Goal: Task Accomplishment & Management: Use online tool/utility

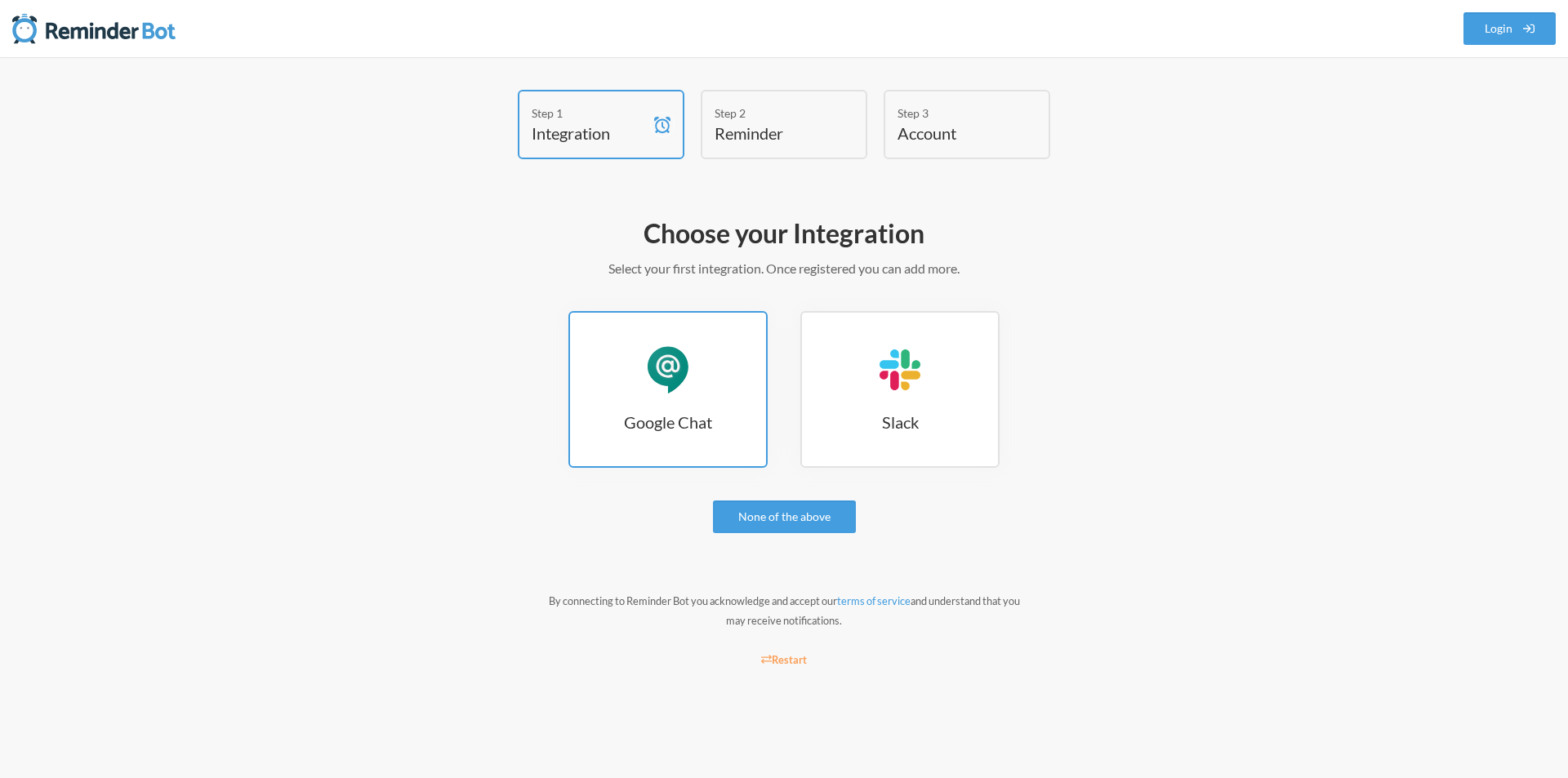
click at [672, 370] on div "Google Chat" at bounding box center [667, 370] width 49 height 49
click at [822, 520] on link "None of the above" at bounding box center [784, 516] width 143 height 32
click at [702, 356] on link "Google Chat Google Chat" at bounding box center [667, 389] width 199 height 157
click at [706, 359] on link "Google Chat Google Chat" at bounding box center [667, 389] width 199 height 157
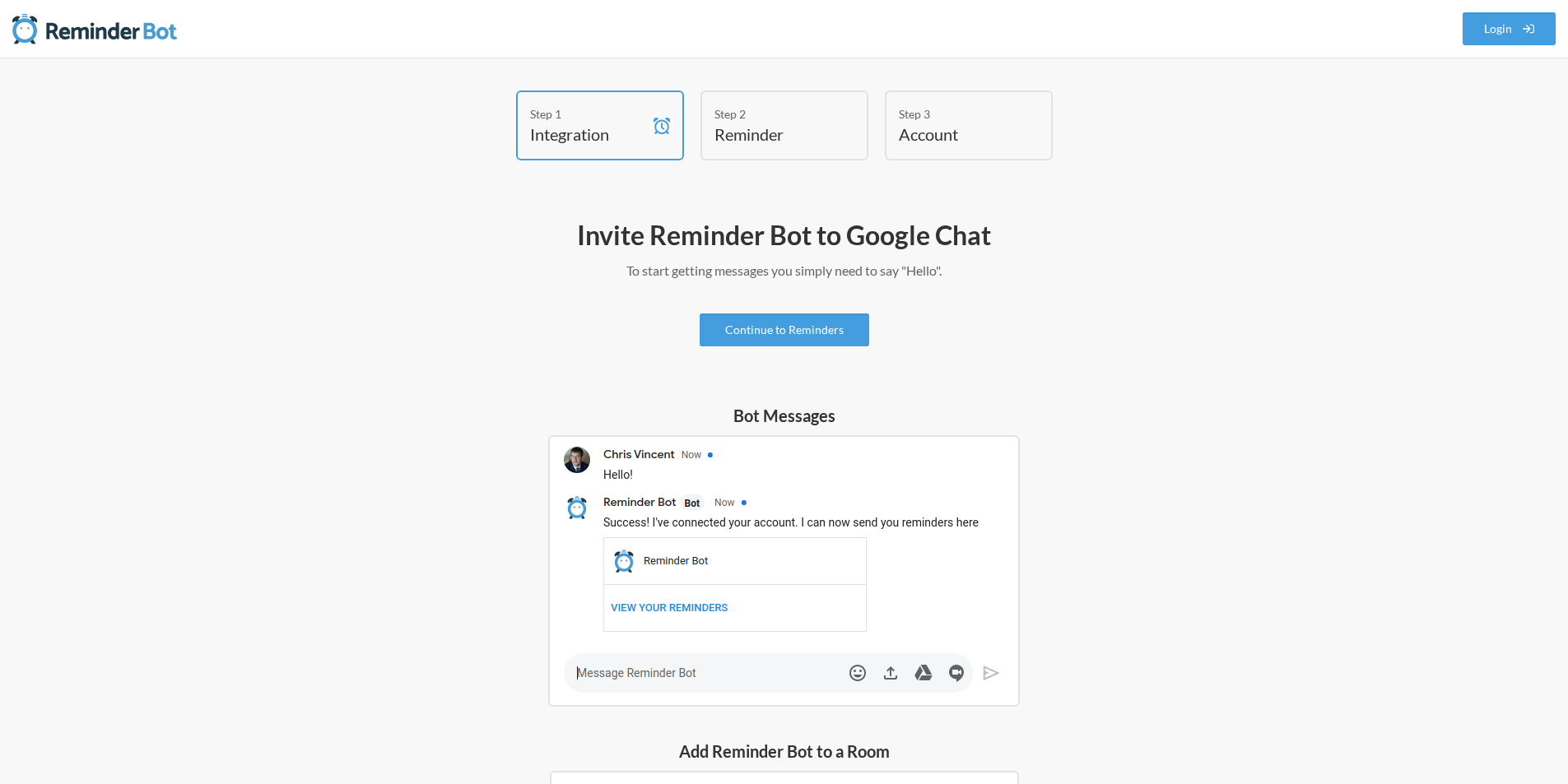
click at [745, 676] on img at bounding box center [784, 570] width 472 height 272
click at [614, 675] on img at bounding box center [784, 570] width 472 height 272
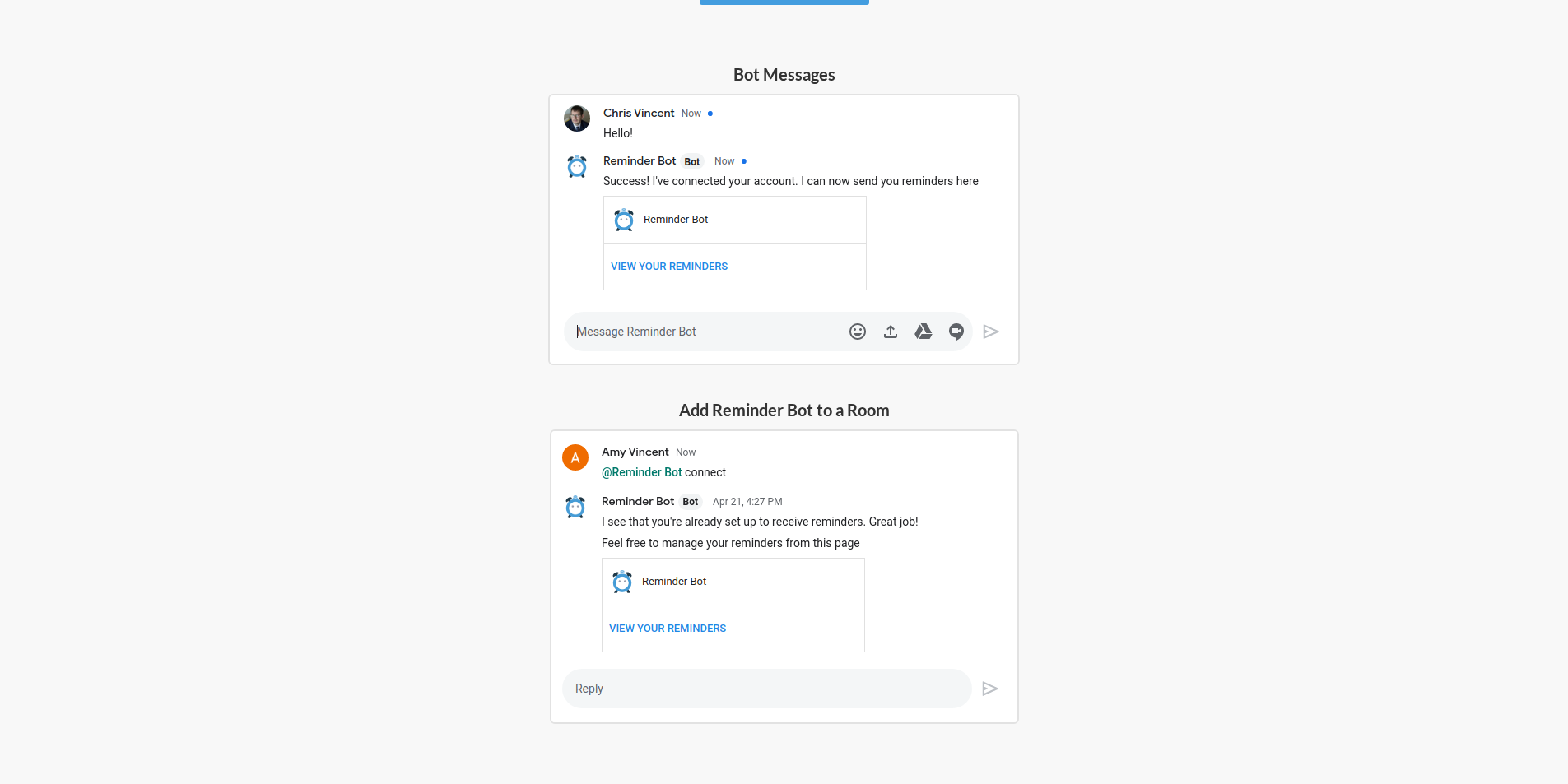
scroll to position [380, 0]
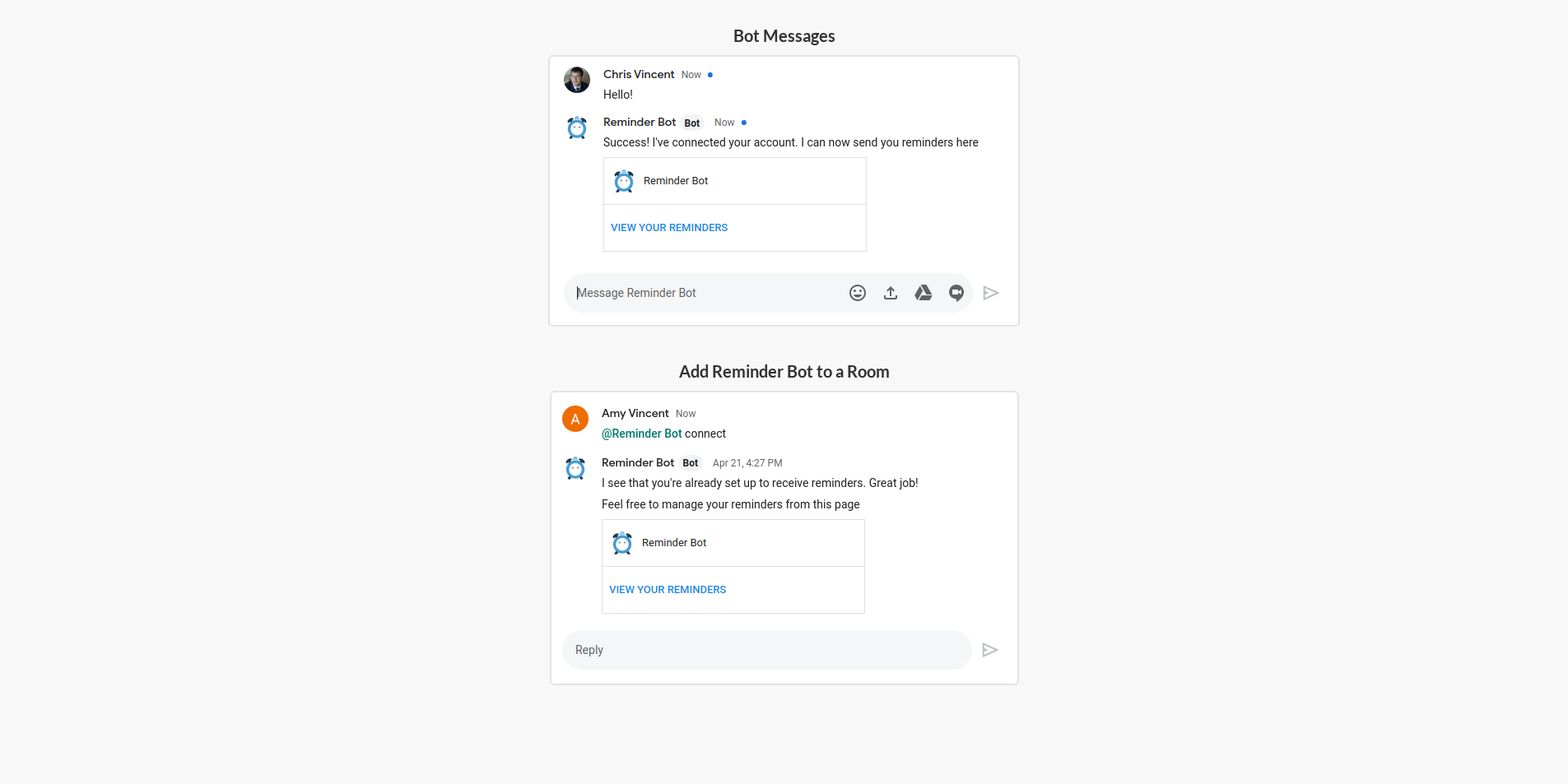
click at [700, 660] on img at bounding box center [784, 538] width 469 height 294
click at [677, 646] on img at bounding box center [784, 538] width 469 height 294
click at [540, 650] on div "Add Reminder Bot to a Room" at bounding box center [784, 522] width 494 height 326
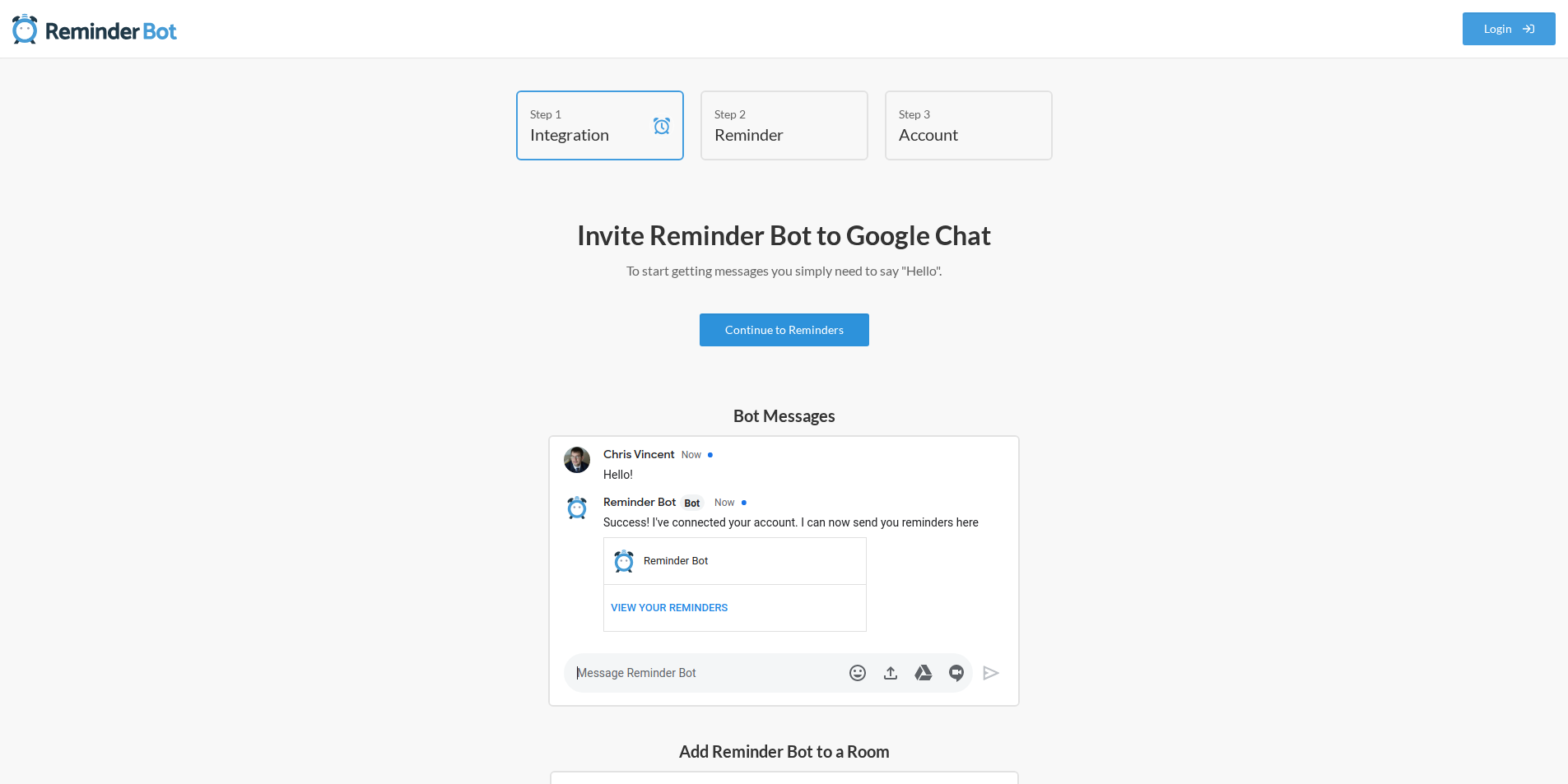
click at [814, 336] on link "Continue to Reminders" at bounding box center [784, 329] width 170 height 33
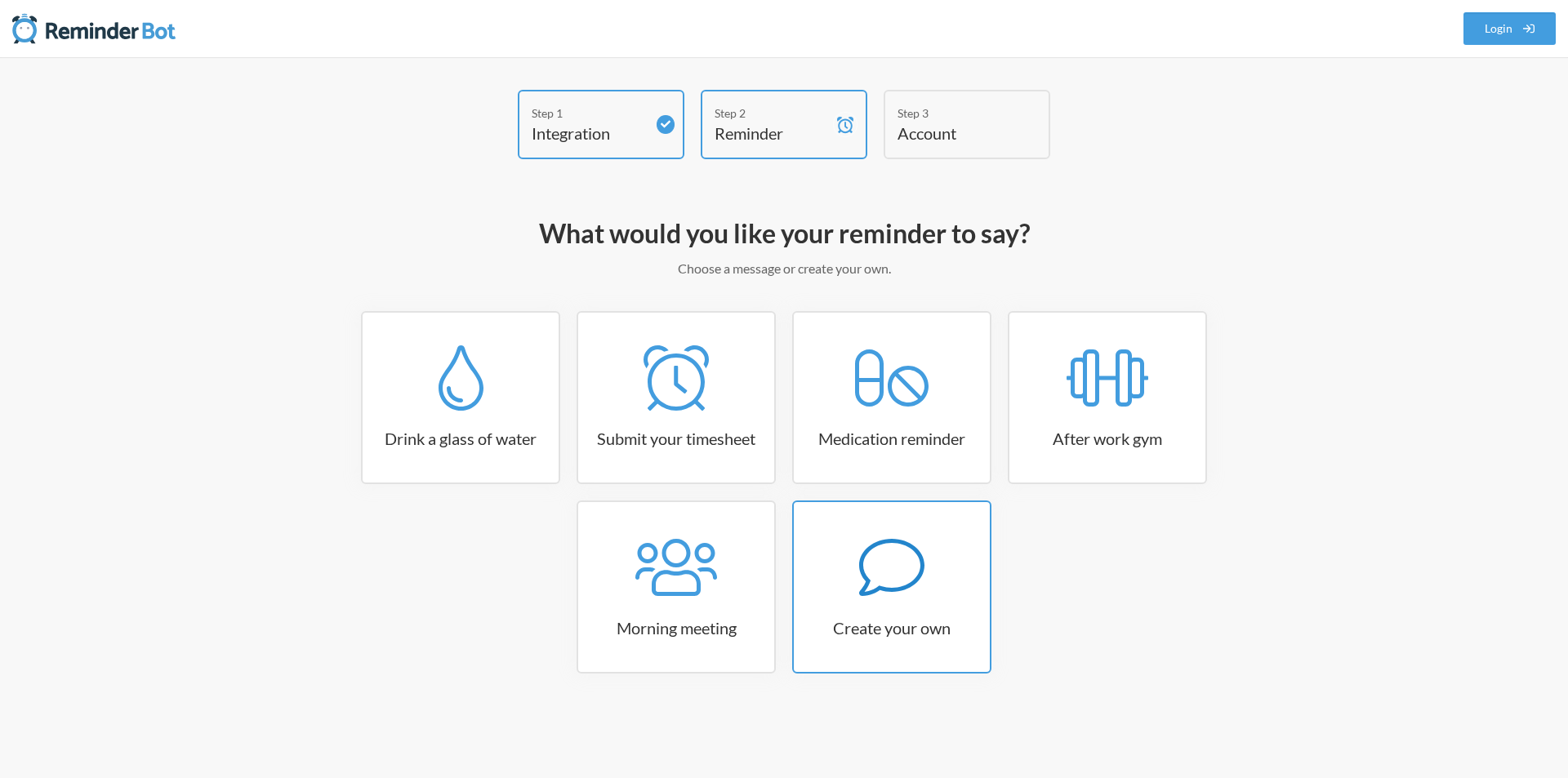
click at [886, 576] on icon at bounding box center [891, 567] width 65 height 65
select select "09:30:00"
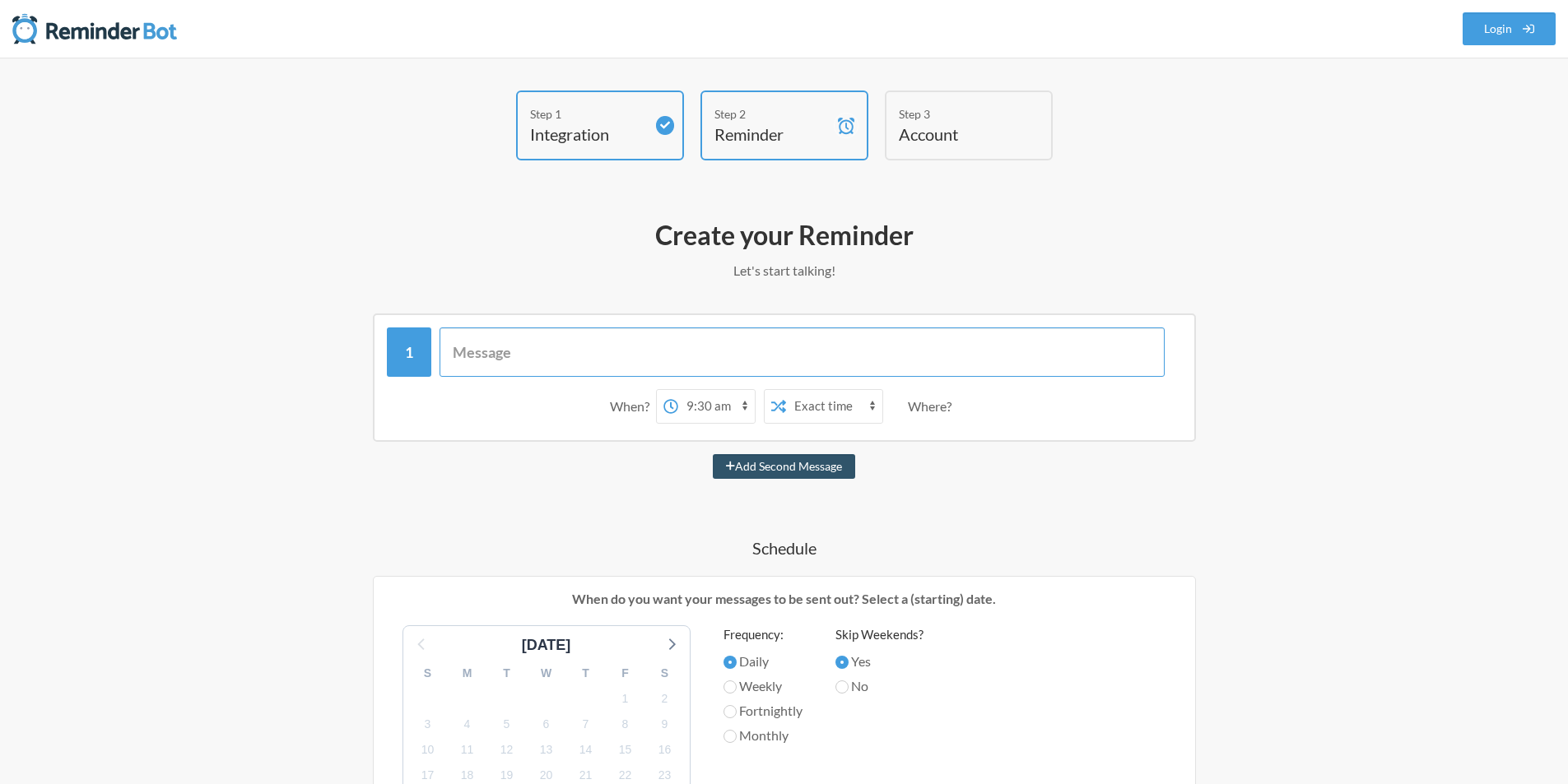
click at [614, 343] on input "text" at bounding box center [802, 352] width 725 height 49
click at [504, 350] on input "Log timereport thuiiii" at bounding box center [802, 352] width 725 height 49
click at [508, 351] on input "Log timereport thuiiii" at bounding box center [802, 352] width 725 height 49
type input "Log timereport thuiiii"
click at [665, 463] on div "Add Second Message" at bounding box center [784, 466] width 954 height 24
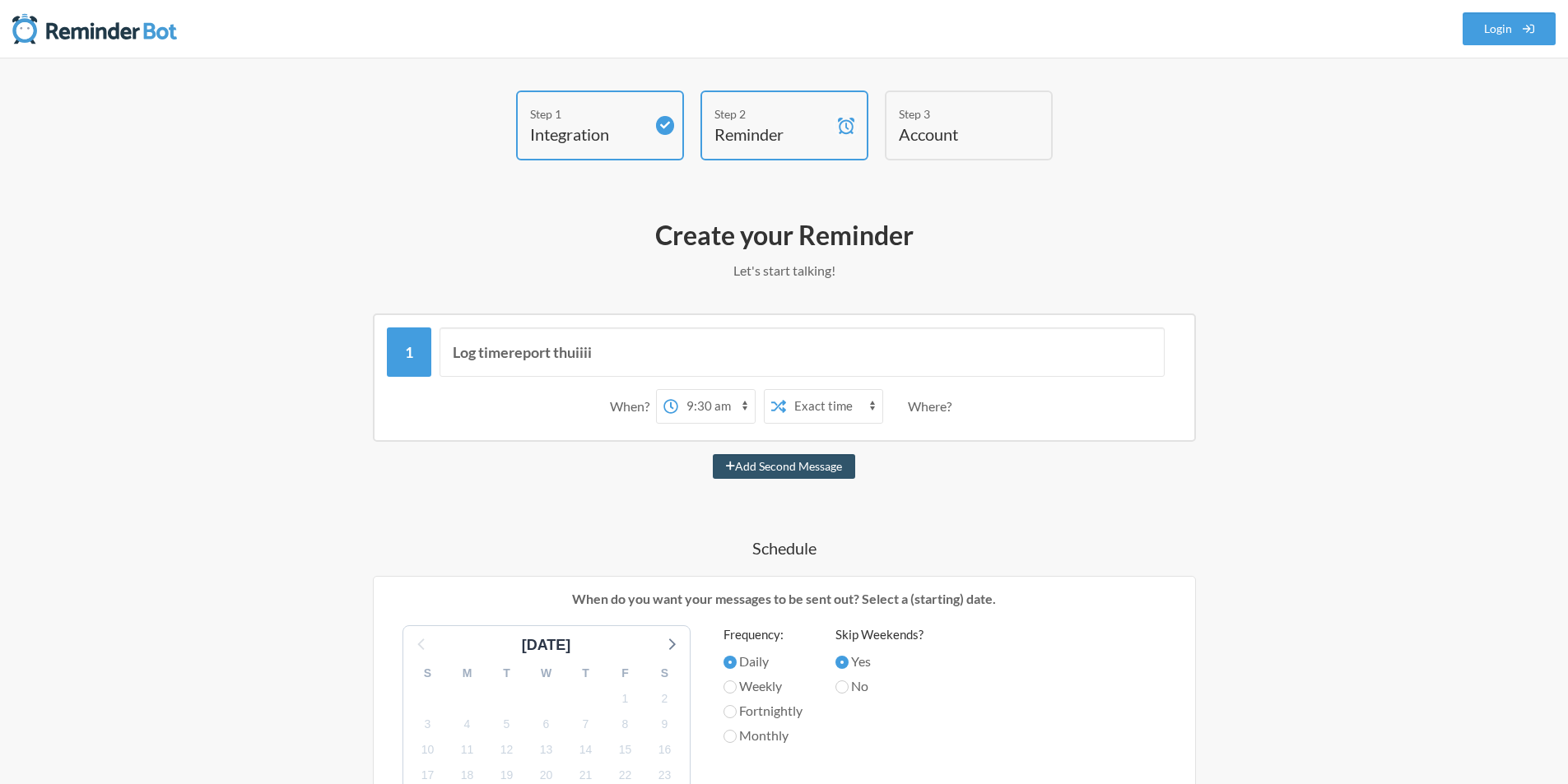
select select "15:00:00"
click at [678, 390] on select "12:00 am 12:15 am 12:30 am 12:45 am 1:00 am 1:15 am 1:30 am 1:45 am 2:00 am 2:1…" at bounding box center [716, 406] width 77 height 33
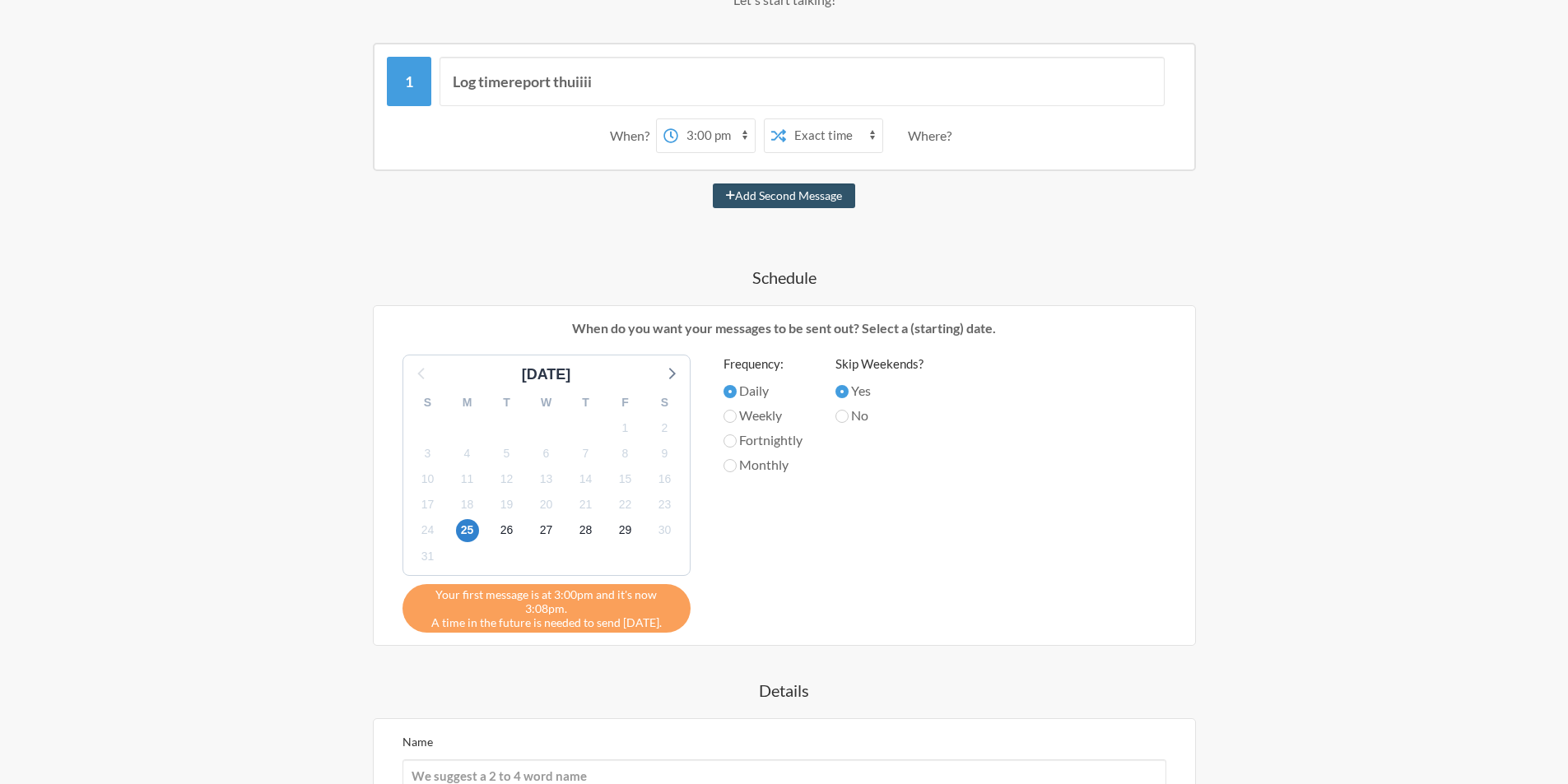
scroll to position [296, 0]
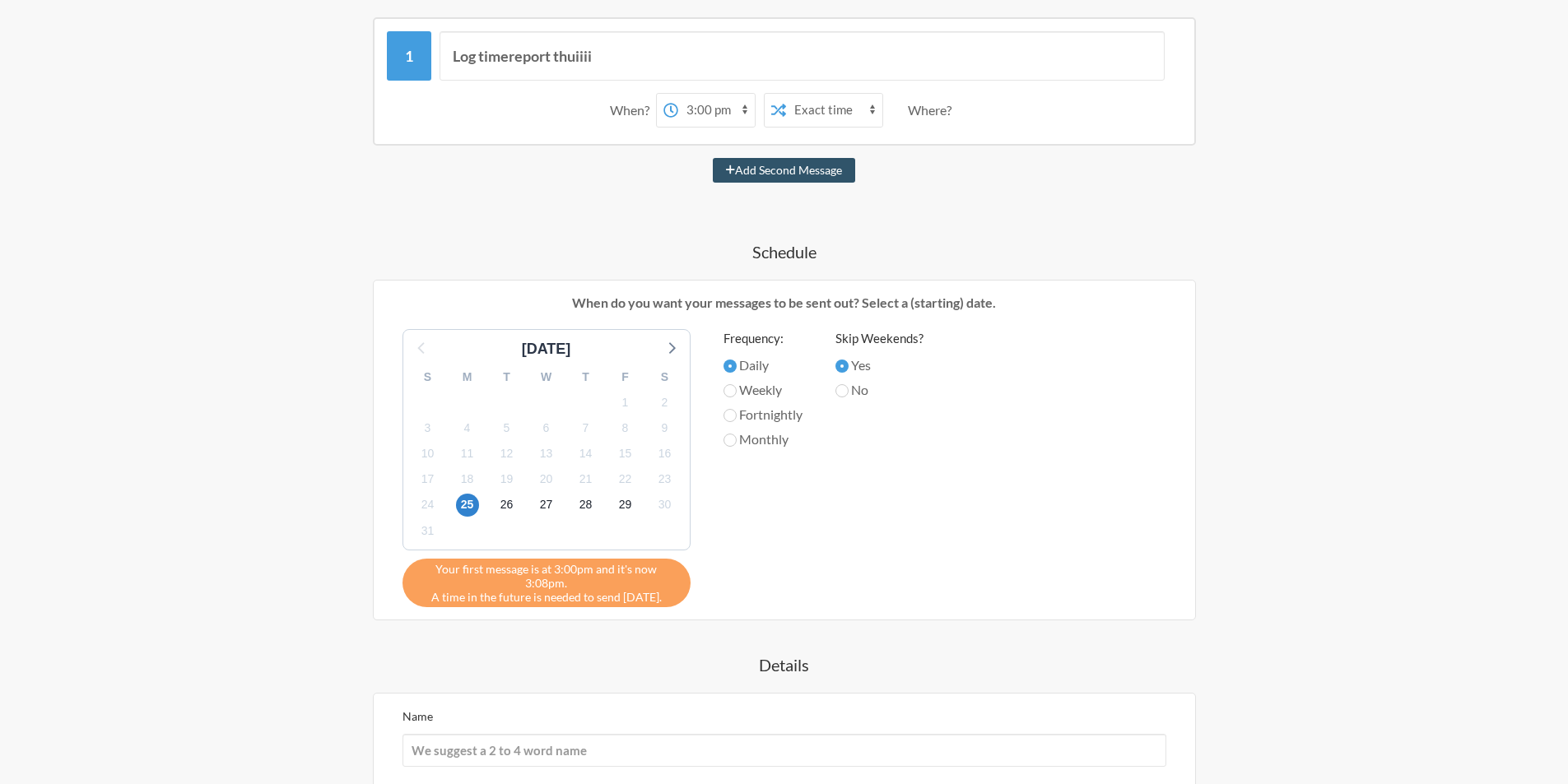
click at [754, 435] on label "Monthly" at bounding box center [763, 439] width 79 height 20
click at [737, 435] on input "Monthly" at bounding box center [730, 440] width 13 height 13
radio input "true"
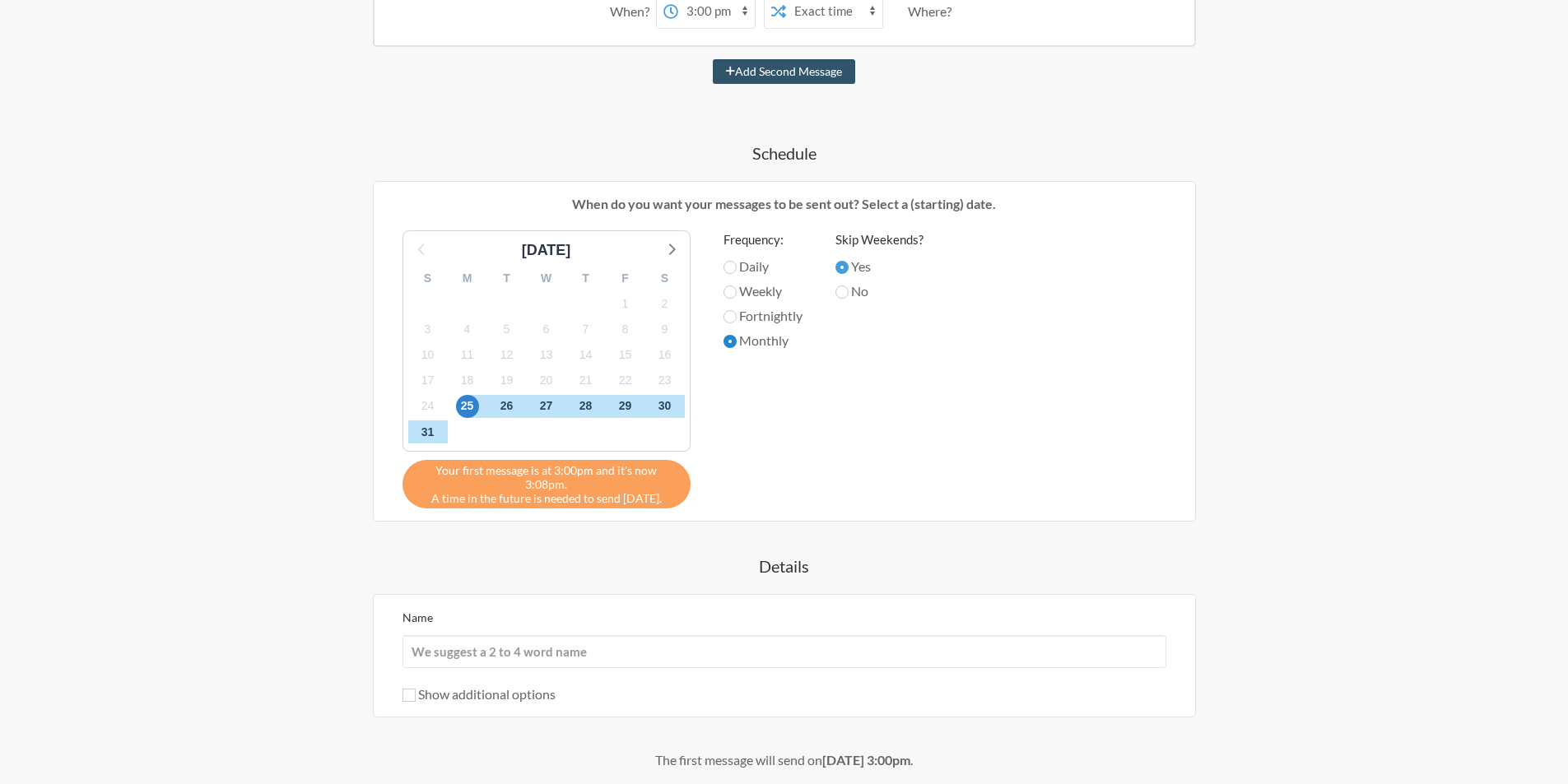
scroll to position [494, 0]
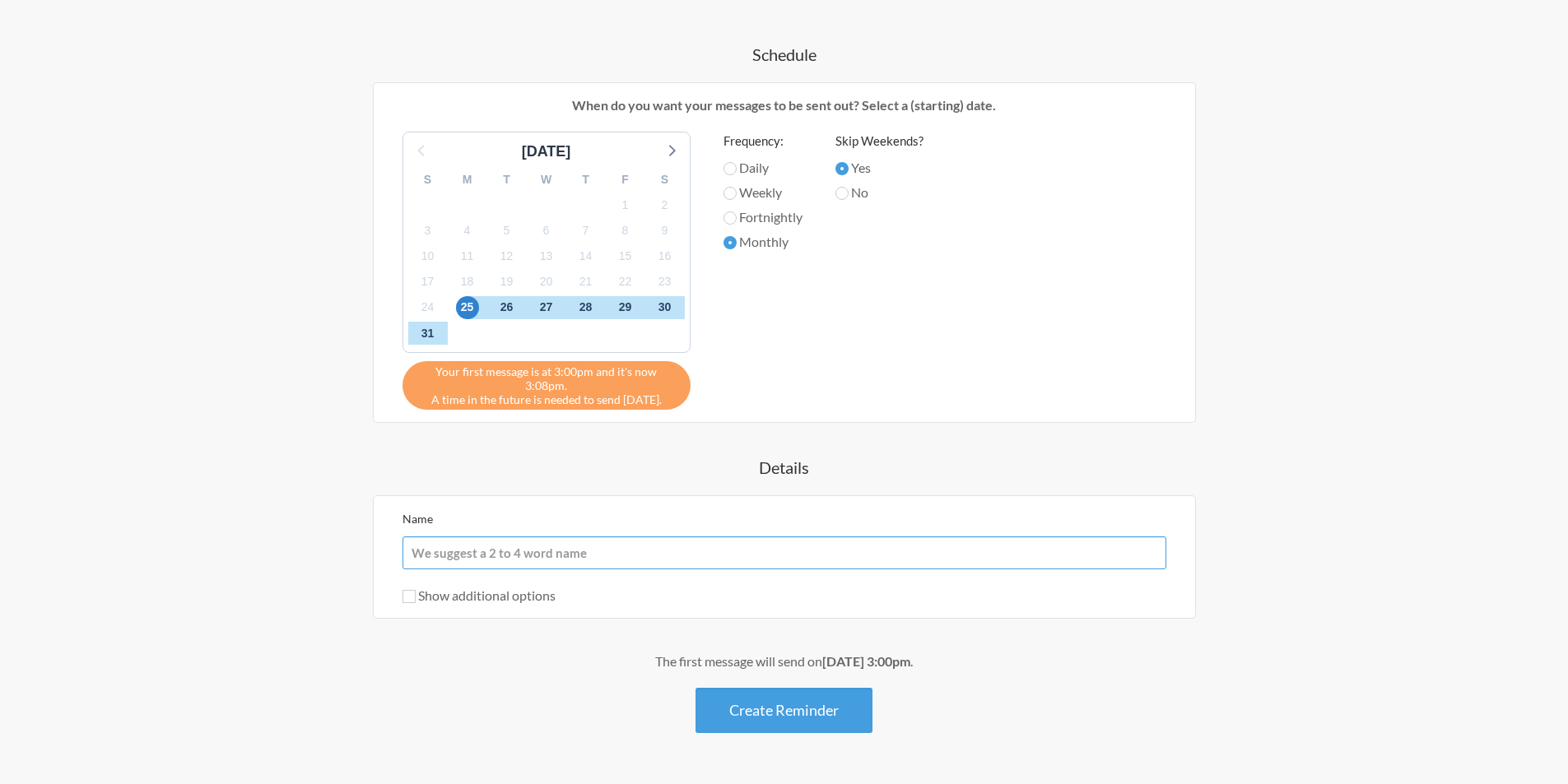
click at [619, 537] on input "Name" at bounding box center [784, 553] width 764 height 33
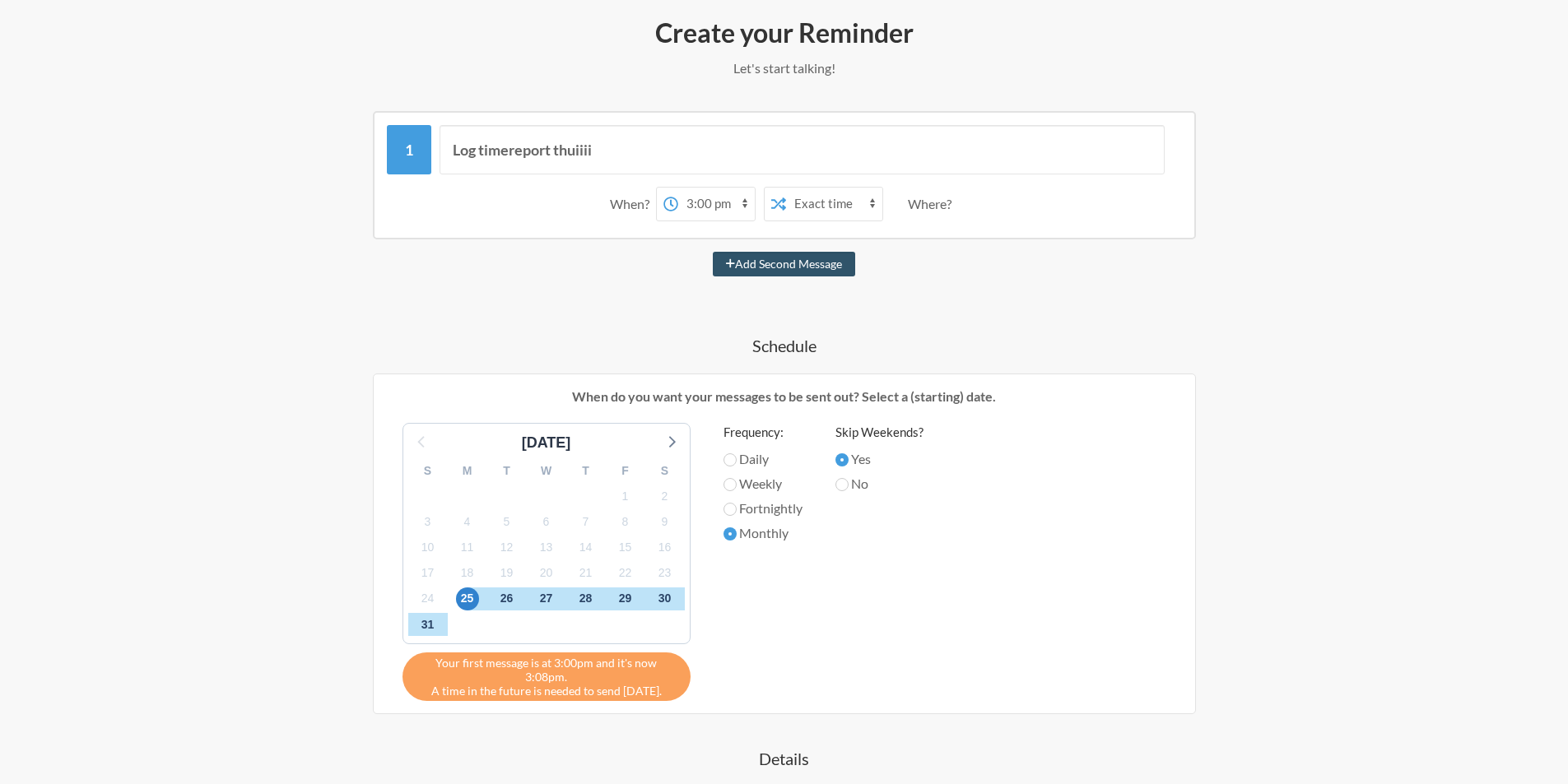
scroll to position [197, 0]
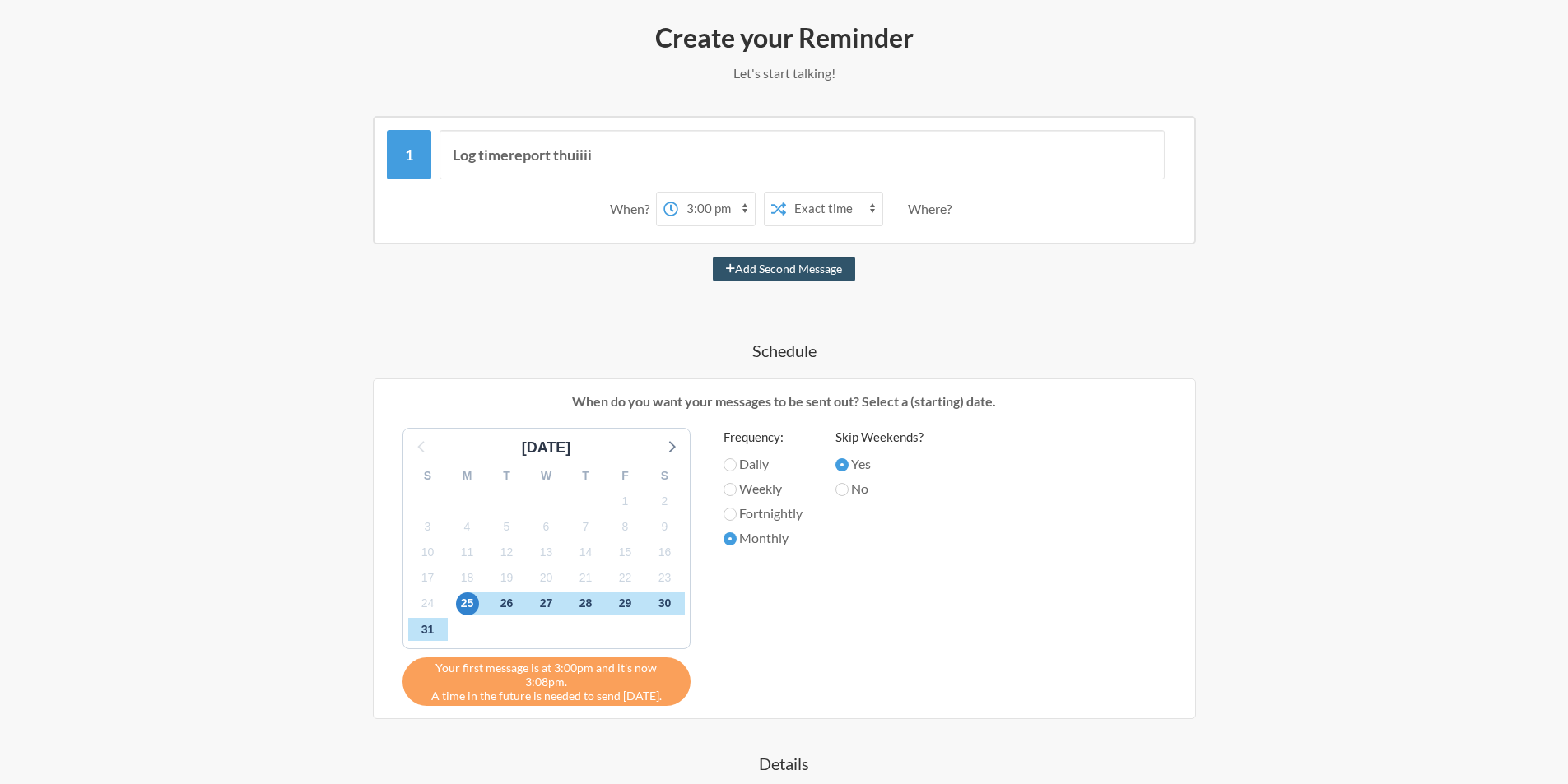
type input "Log timereport thuiii!"
select select "16:00:00"
click at [678, 192] on select "12:00 am 12:15 am 12:30 am 12:45 am 1:00 am 1:15 am 1:30 am 1:45 am 2:00 am 2:1…" at bounding box center [716, 208] width 77 height 33
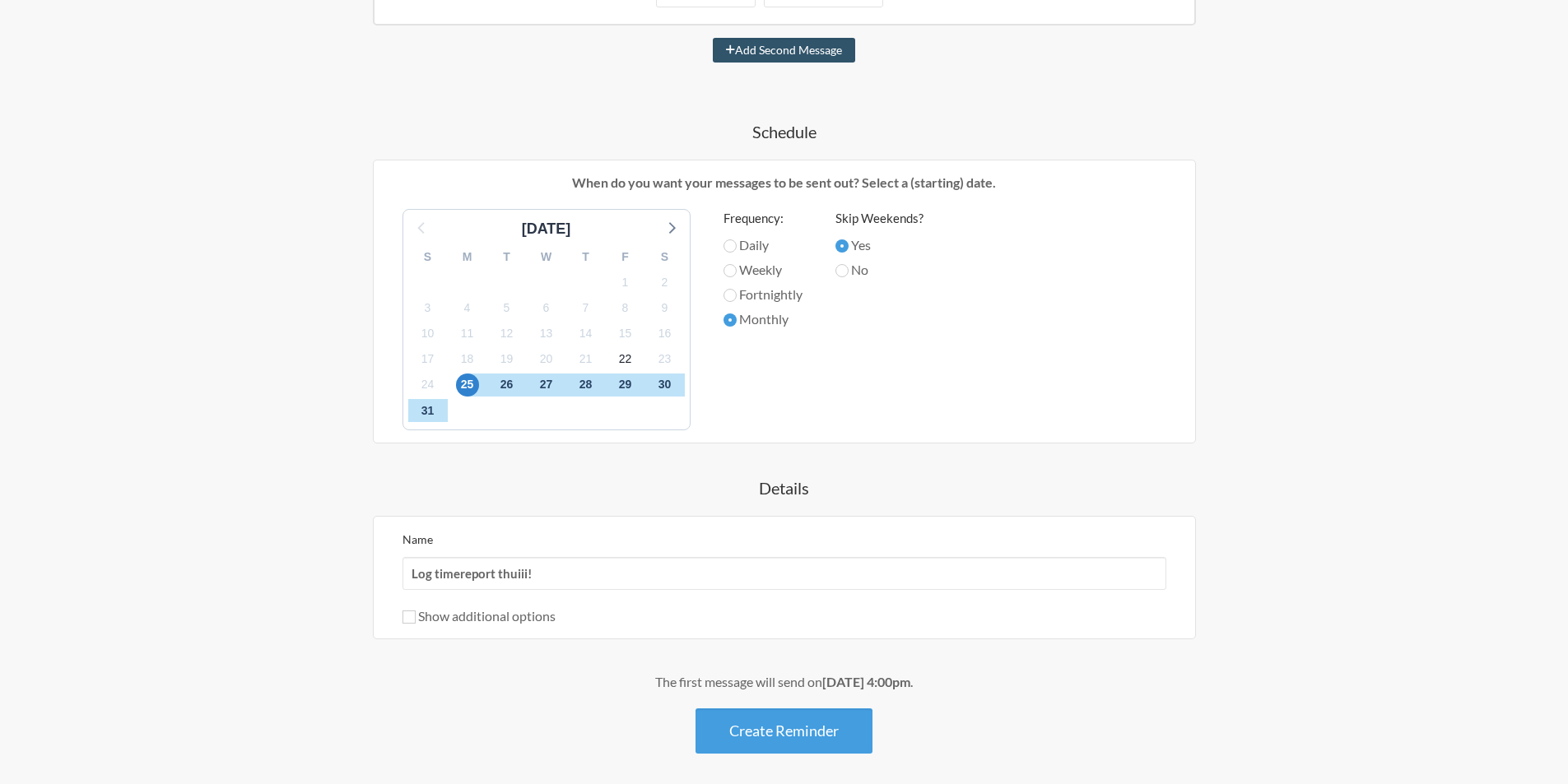
scroll to position [484, 0]
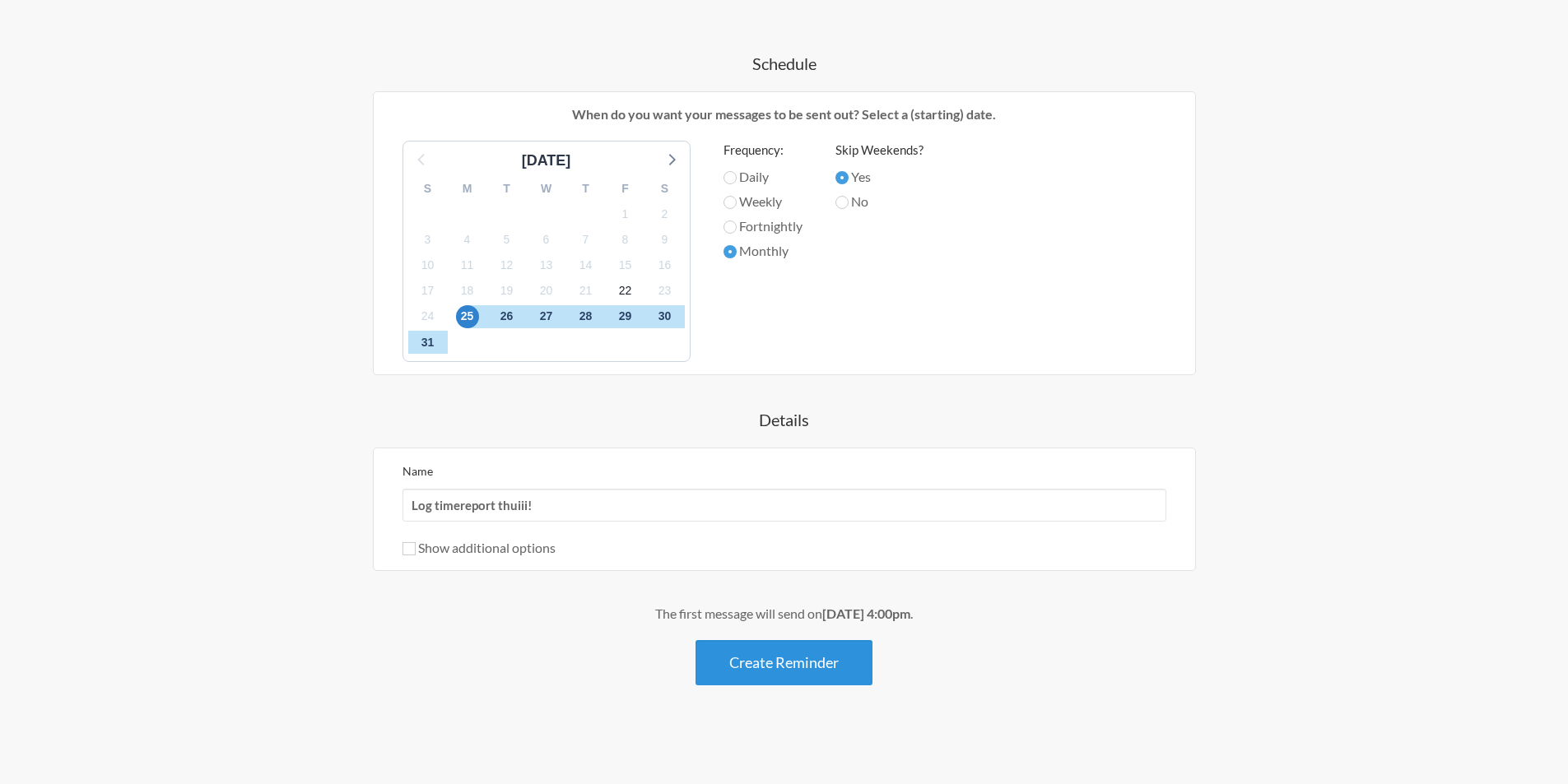
click at [761, 661] on button "Create Reminder" at bounding box center [784, 663] width 177 height 45
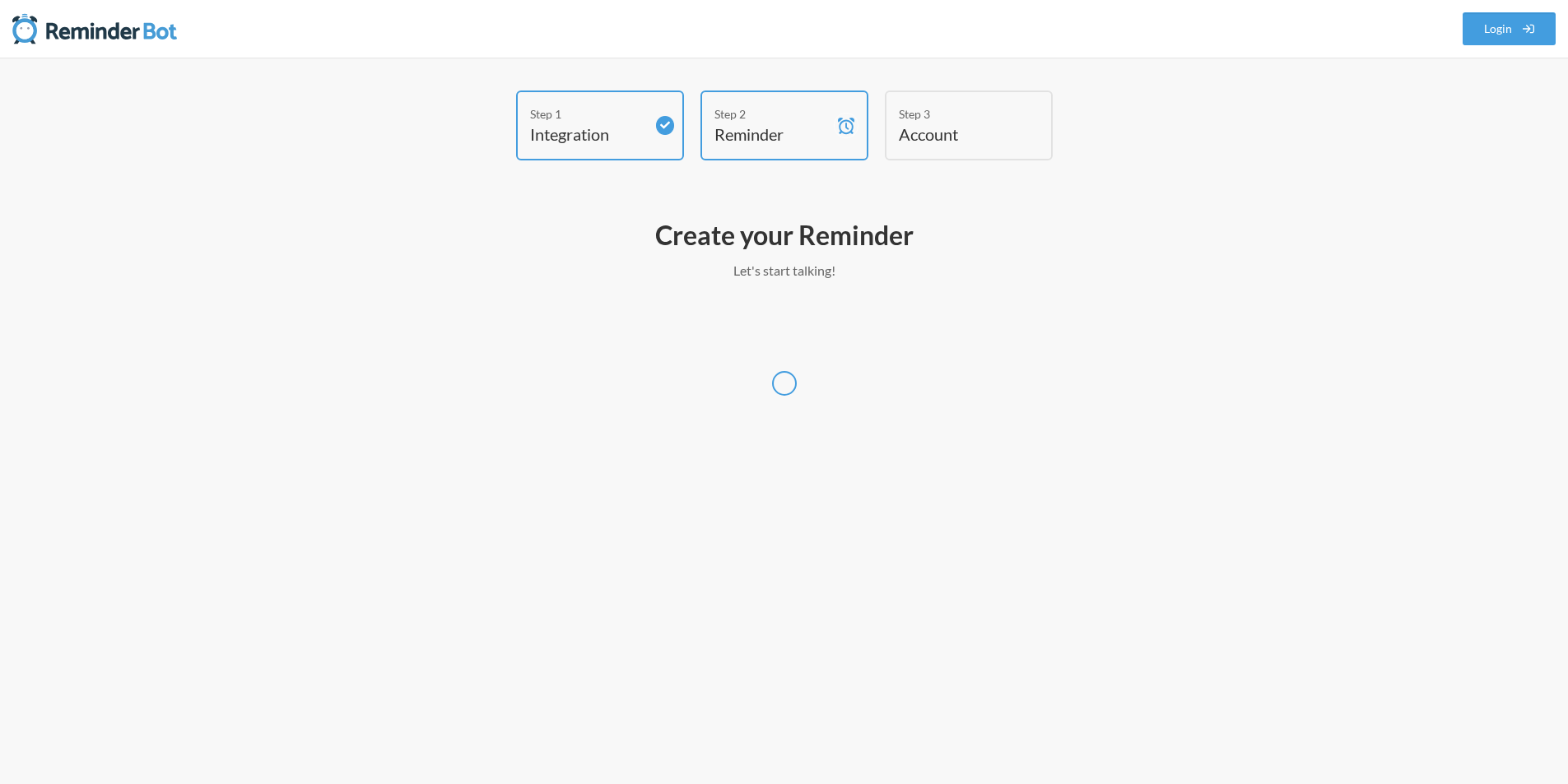
scroll to position [0, 0]
select select "UTC"
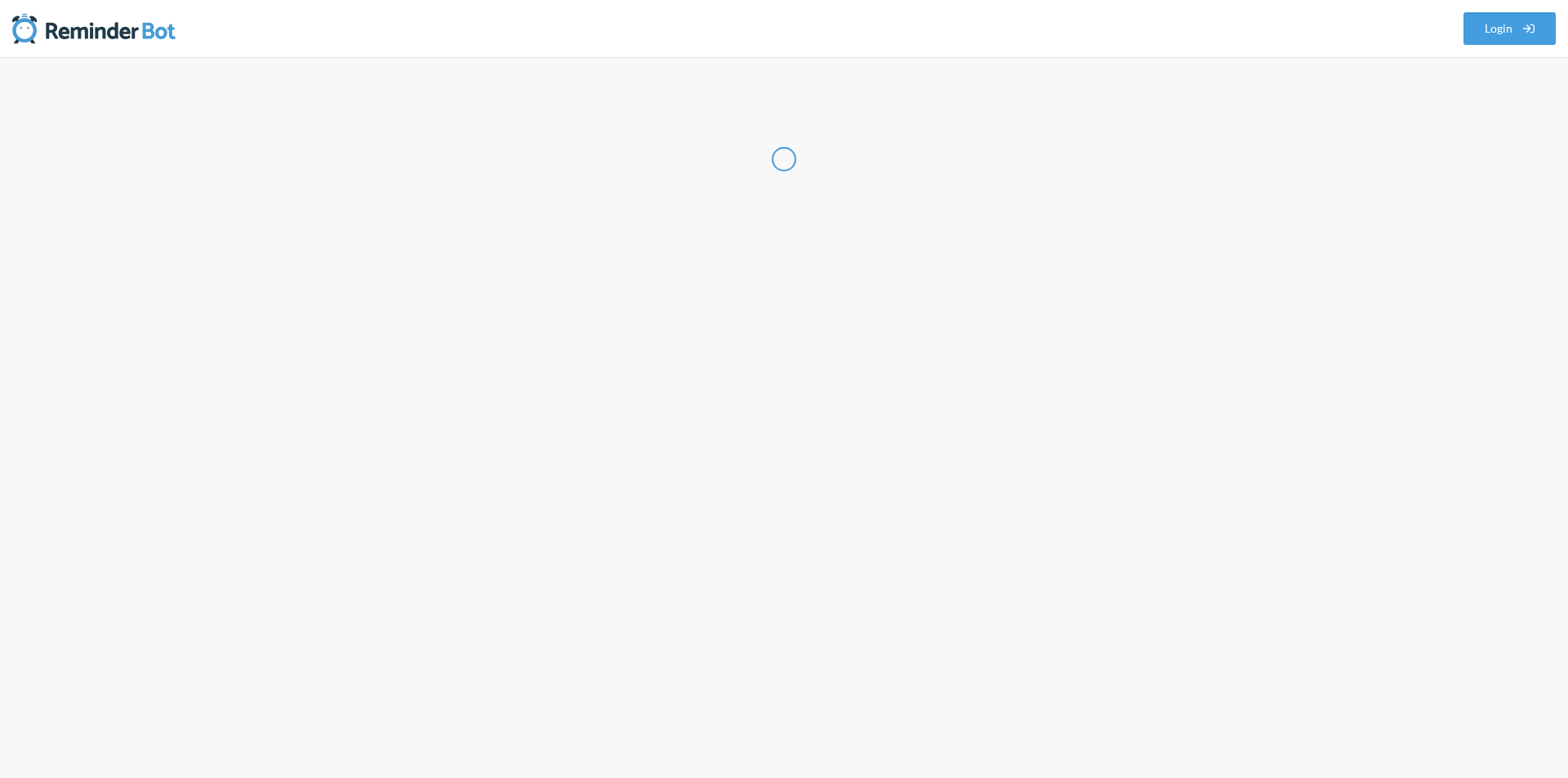
select select "VN"
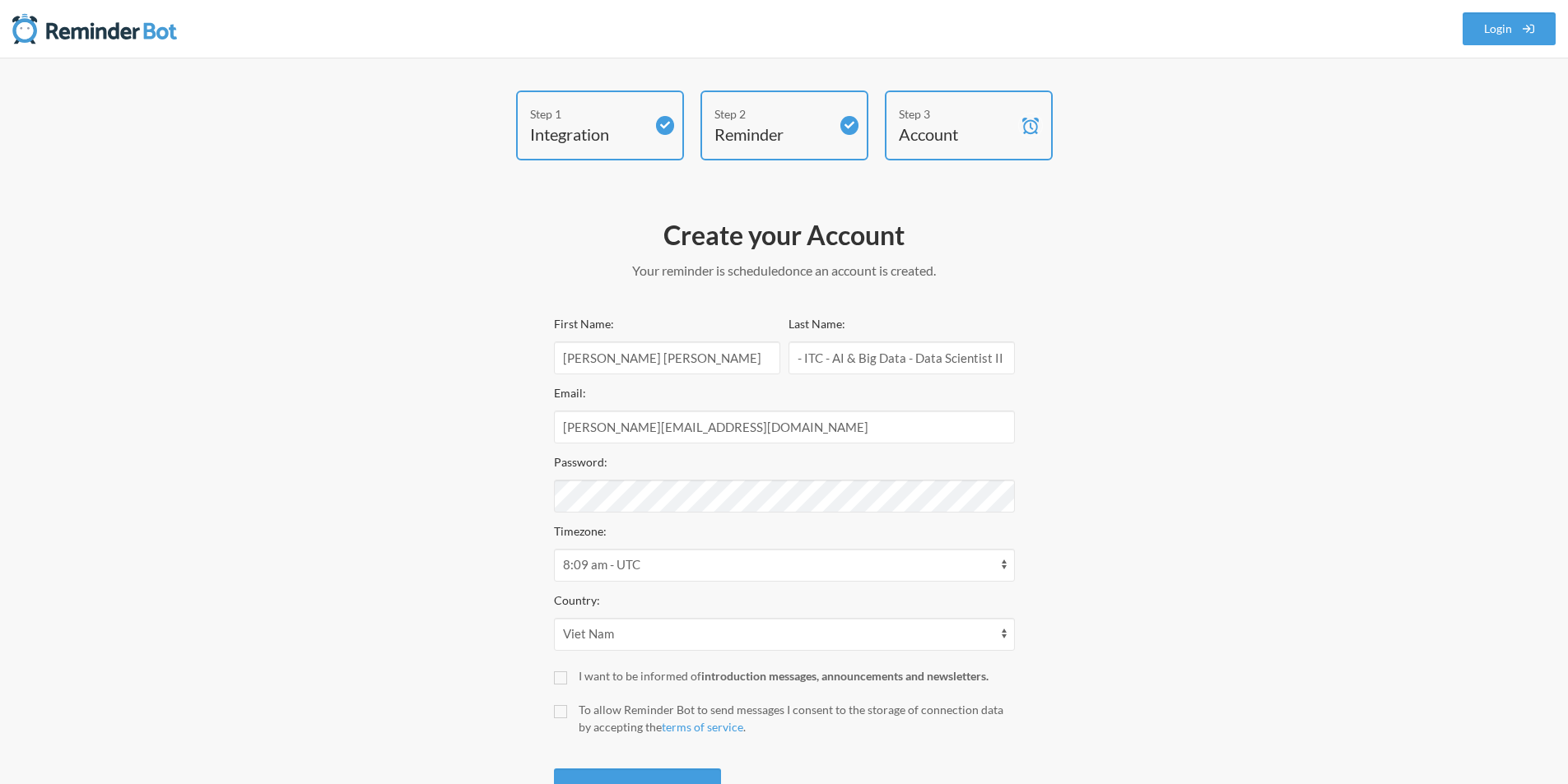
scroll to position [71, 0]
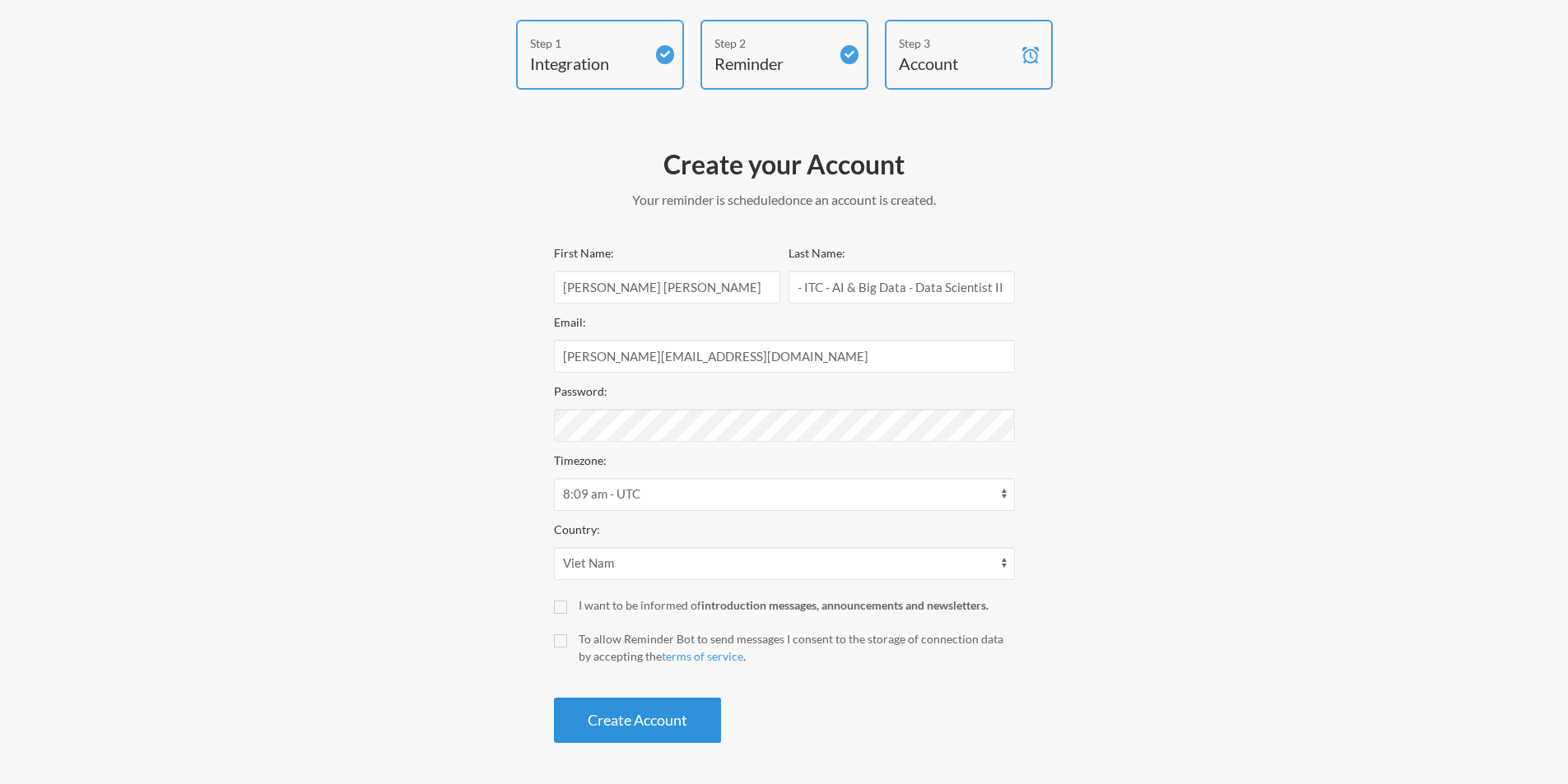
click at [669, 718] on button "Create Account" at bounding box center [637, 720] width 167 height 45
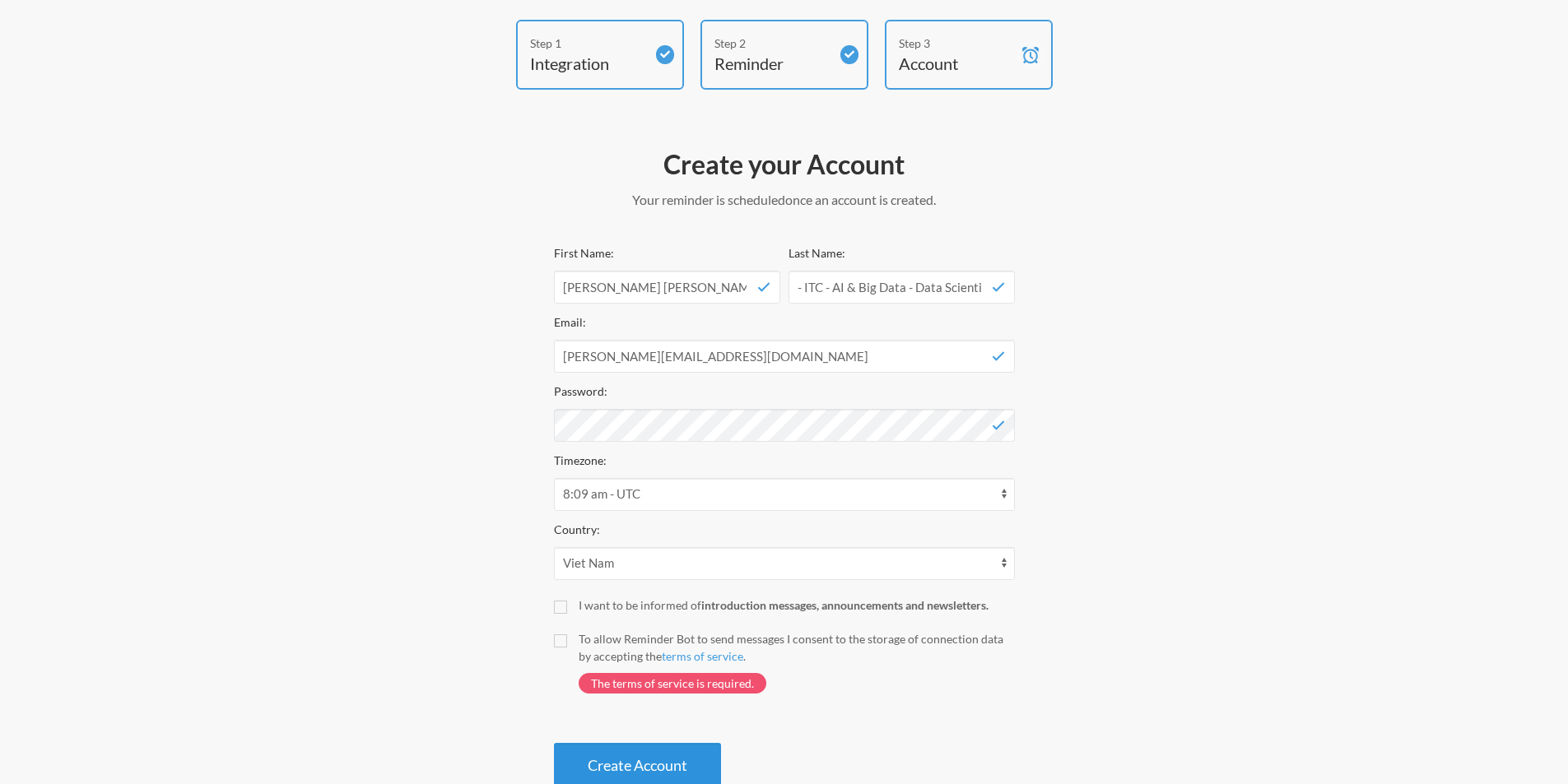
click at [631, 754] on button "Create Account" at bounding box center [637, 765] width 167 height 45
click at [1101, 386] on div "Step 1 Integration Step 2 Reminder Step 3 Account Create your Account Your remi…" at bounding box center [784, 408] width 987 height 777
click at [667, 766] on button "Create Account" at bounding box center [637, 765] width 167 height 45
click at [579, 608] on div "I want to be informed of introduction messages, announcements and newsletters." at bounding box center [797, 605] width 436 height 18
click at [567, 608] on input "I want to be informed of introduction messages, announcements and newsletters." at bounding box center [560, 607] width 13 height 13
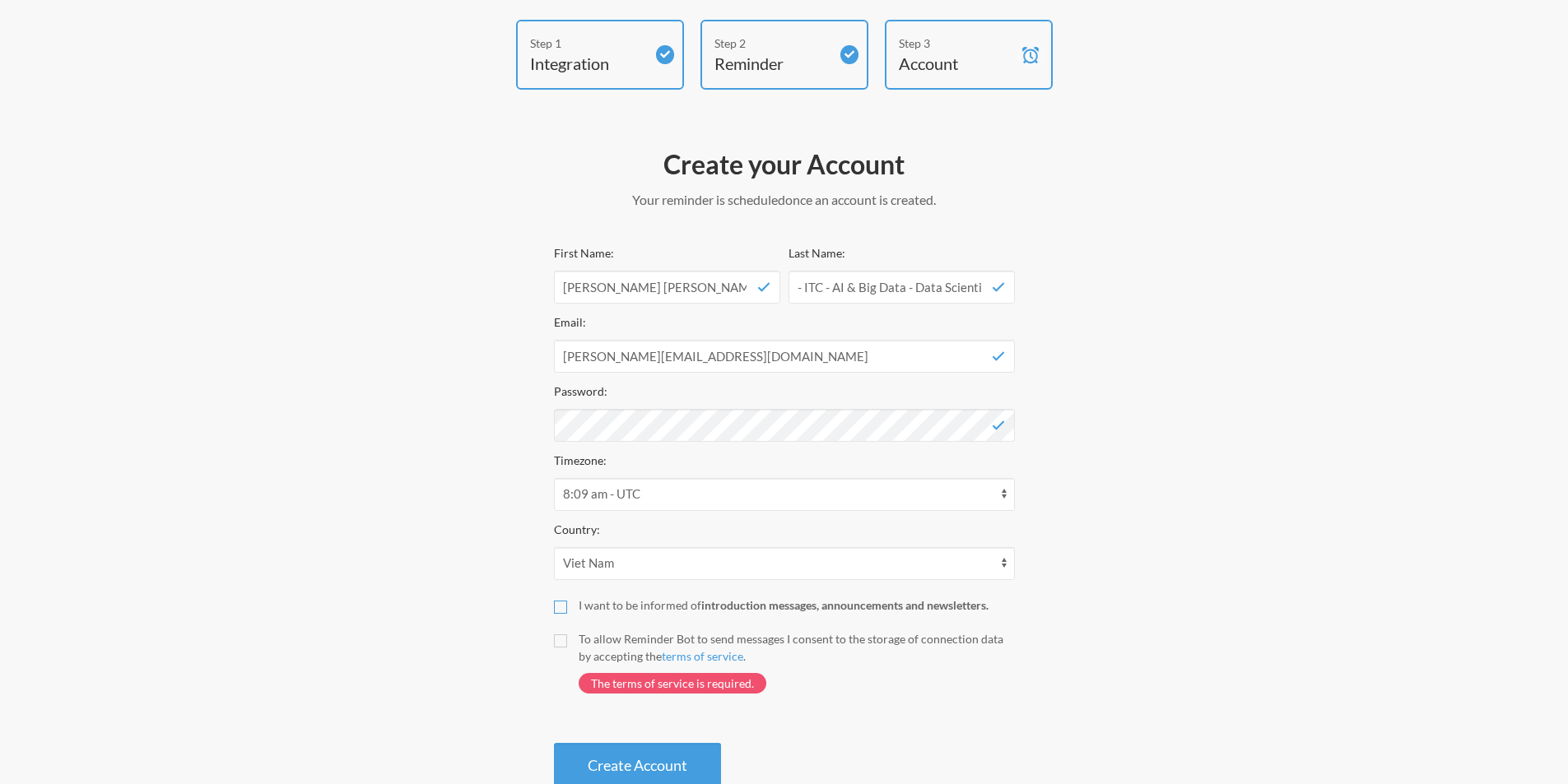
checkbox input "true"
click at [570, 641] on label "To allow Reminder Bot to send messages I consent to the storage of connection d…" at bounding box center [784, 669] width 460 height 79
click at [567, 641] on input "To allow Reminder Bot to send messages I consent to the storage of connection d…" at bounding box center [560, 640] width 13 height 13
checkbox input "true"
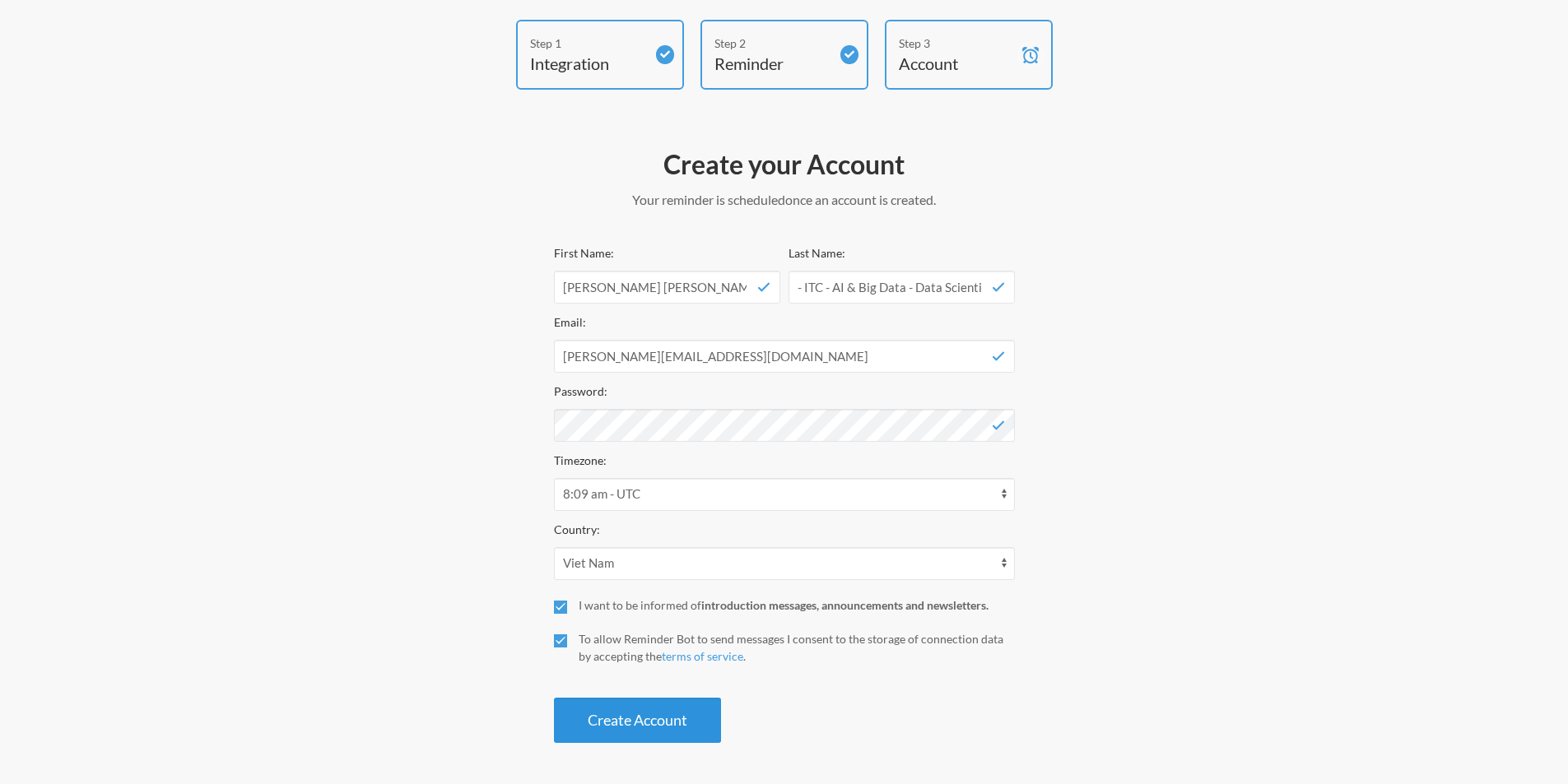
click at [607, 719] on button "Create Account" at bounding box center [637, 720] width 167 height 45
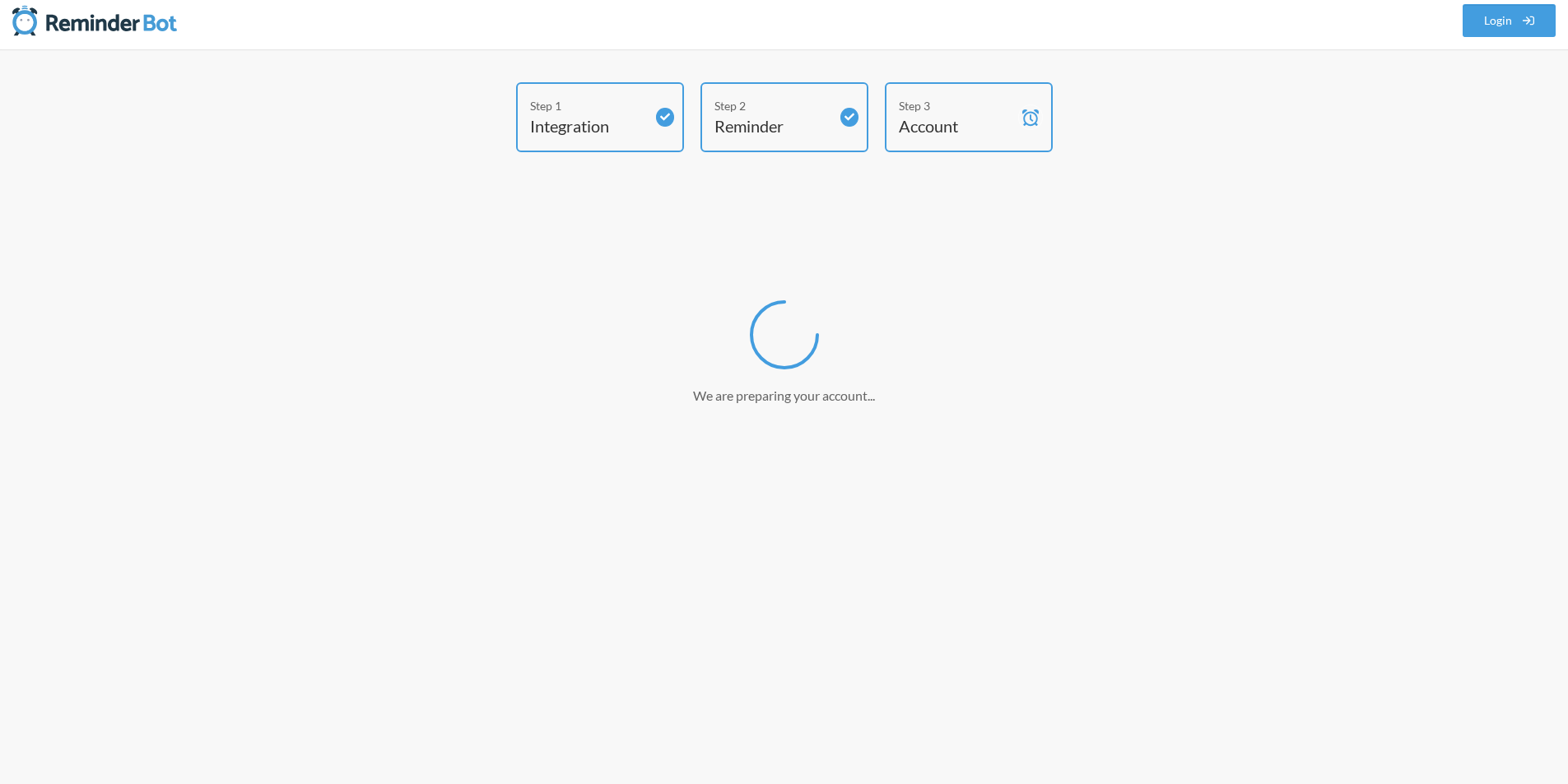
scroll to position [8, 0]
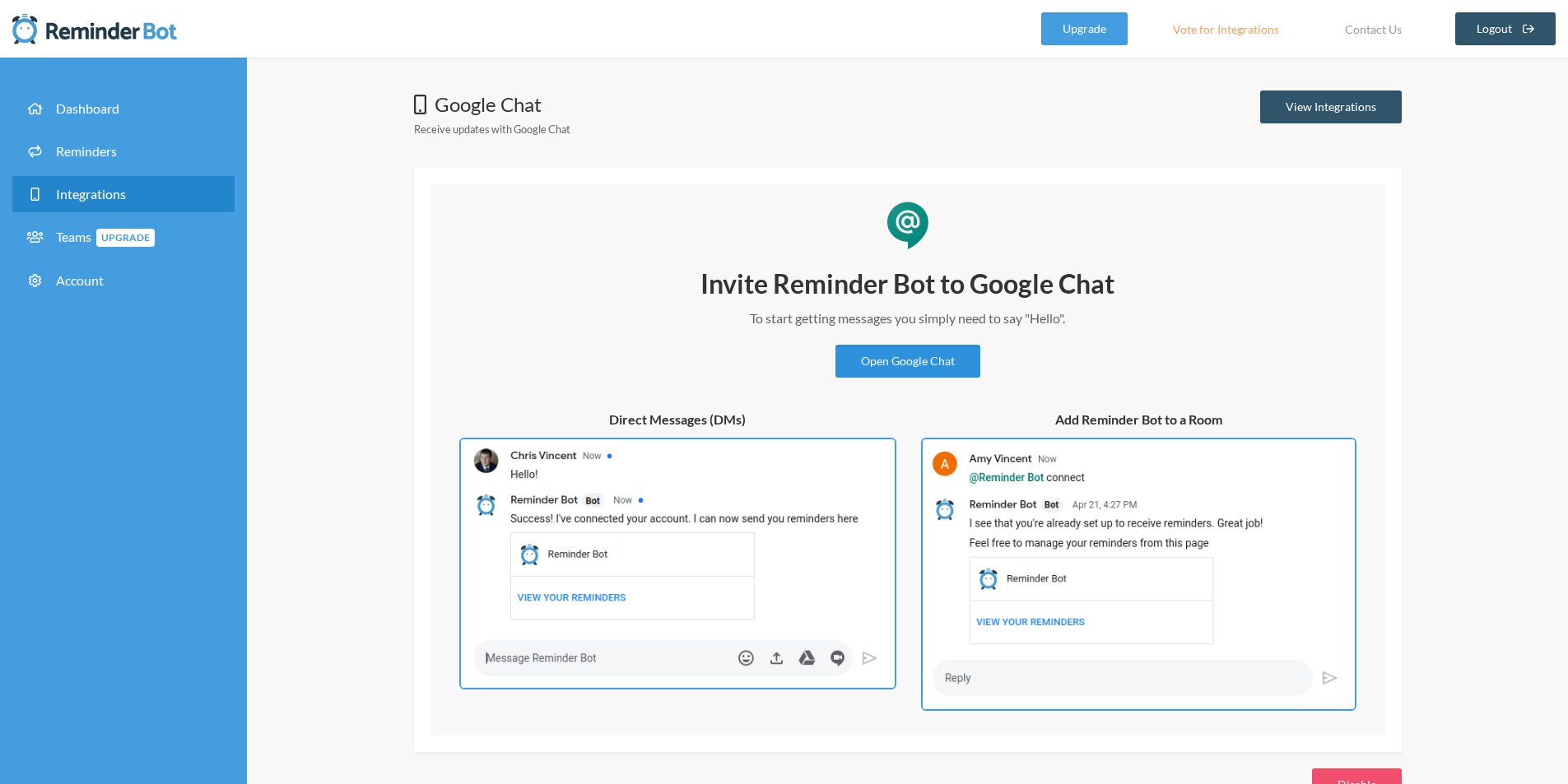
click at [906, 357] on link "Open Google Chat" at bounding box center [907, 360] width 145 height 33
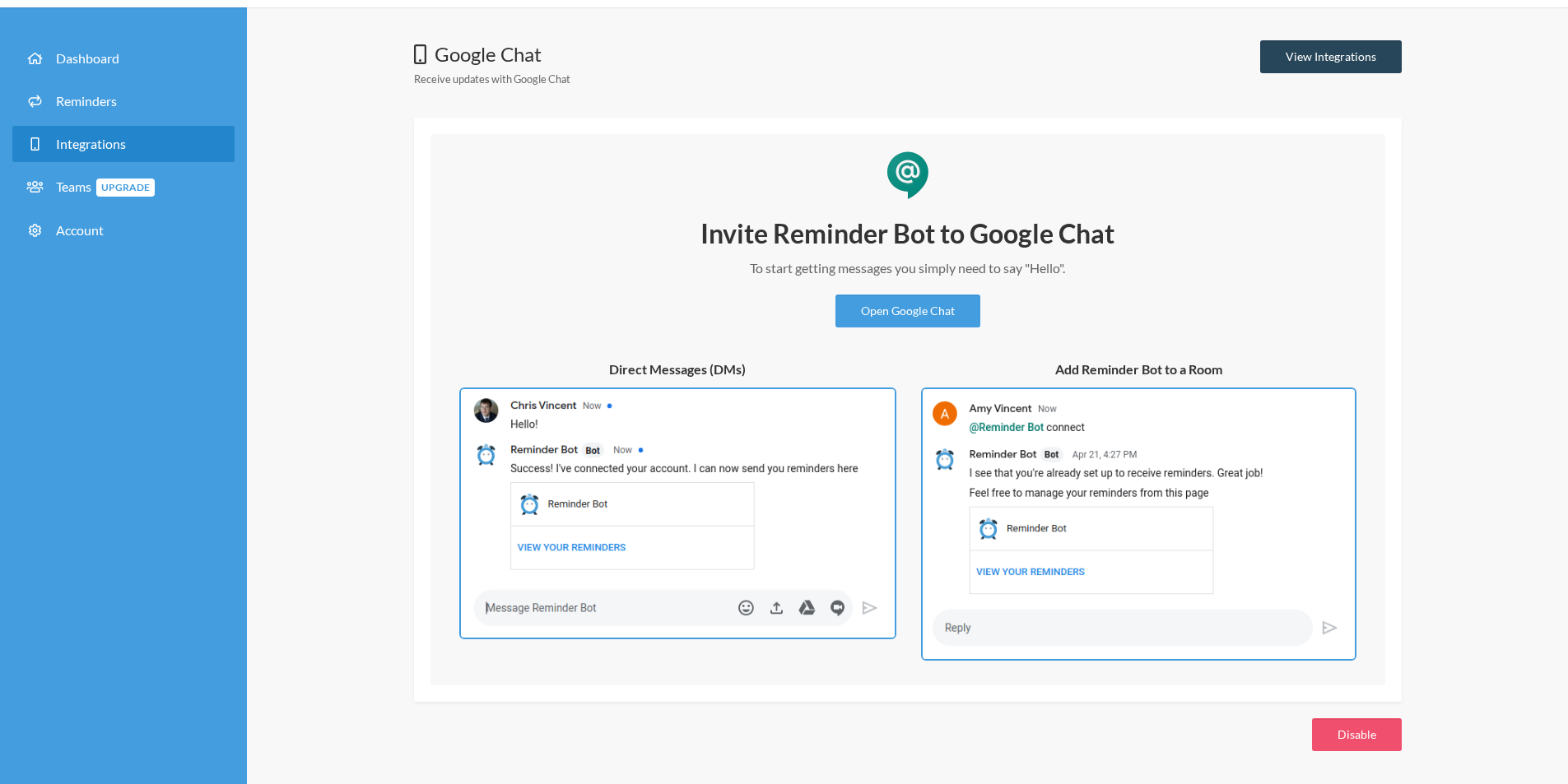
click at [1342, 52] on link "View Integrations" at bounding box center [1331, 56] width 142 height 33
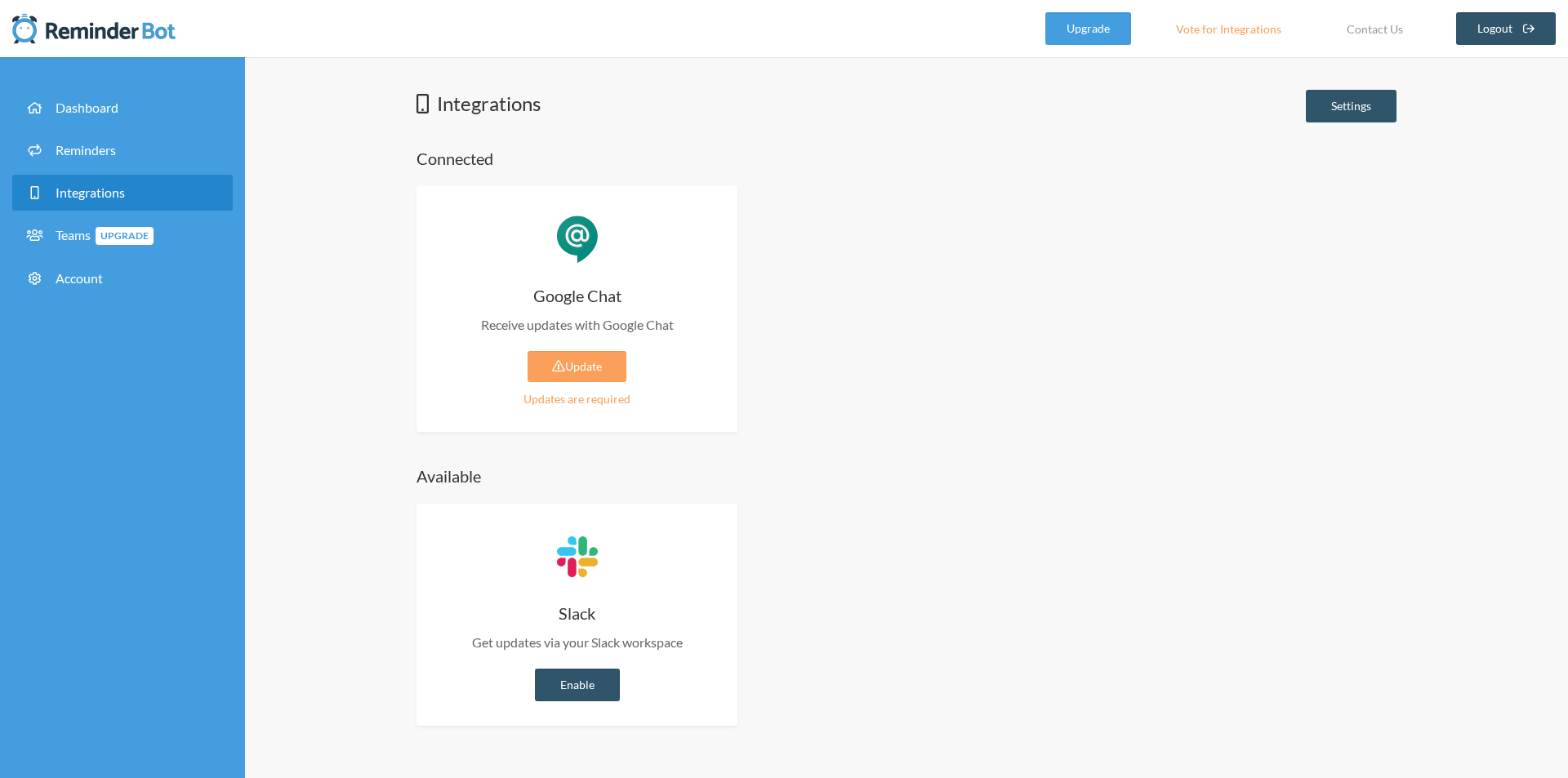
click at [71, 186] on span "Integrations" at bounding box center [90, 192] width 70 height 16
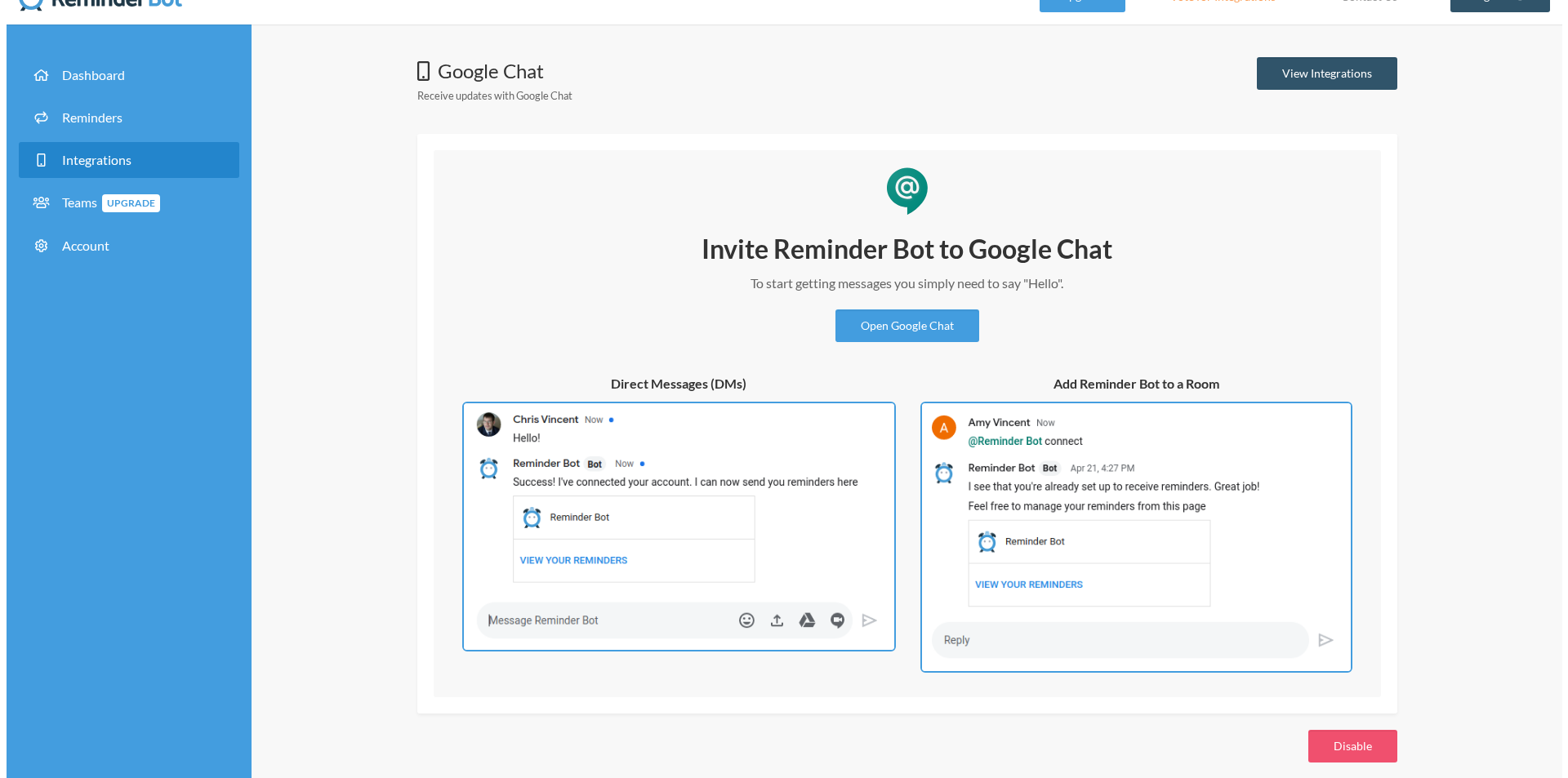
scroll to position [50, 0]
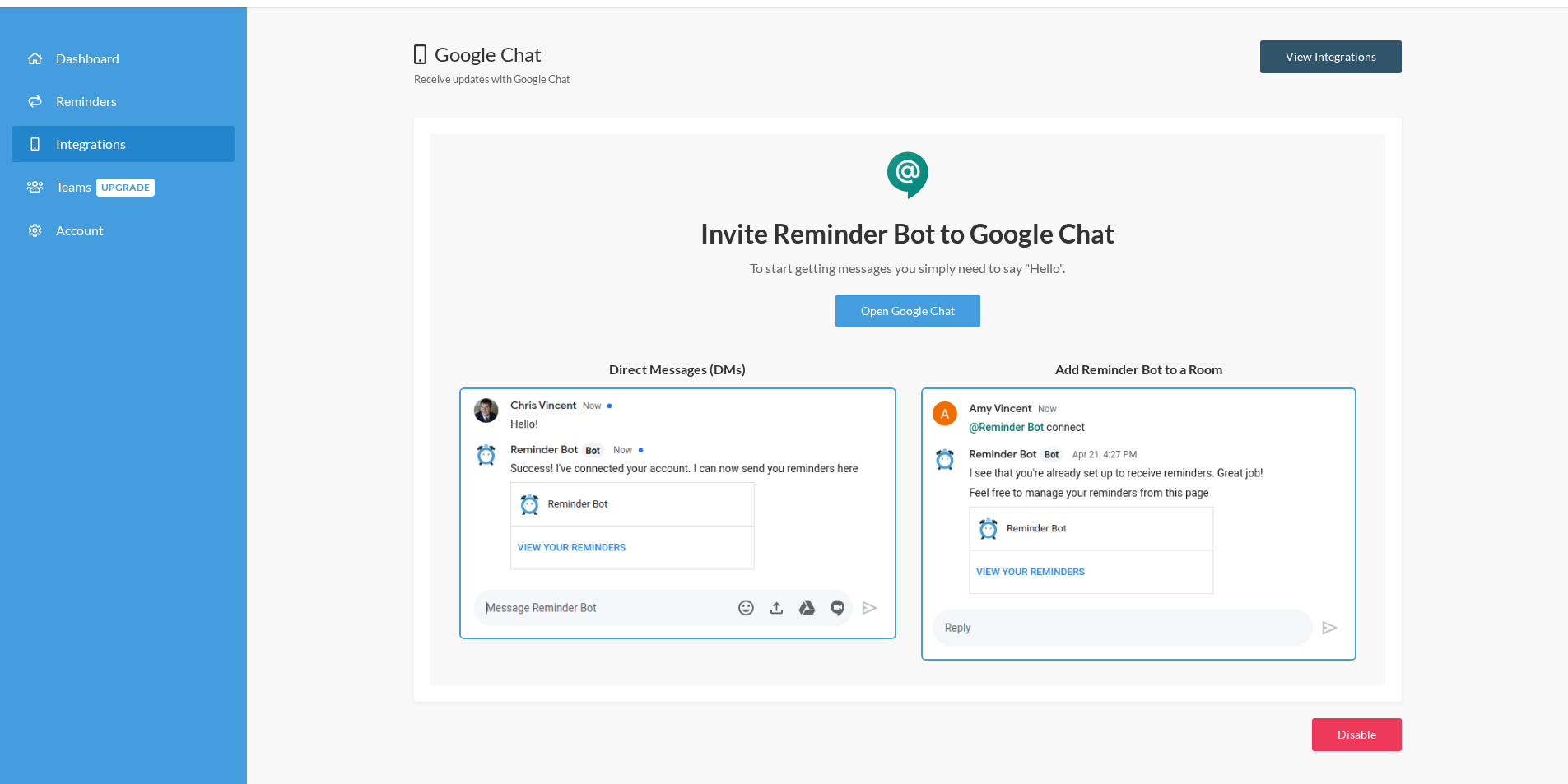
click at [1366, 734] on button "Disable" at bounding box center [1357, 734] width 90 height 33
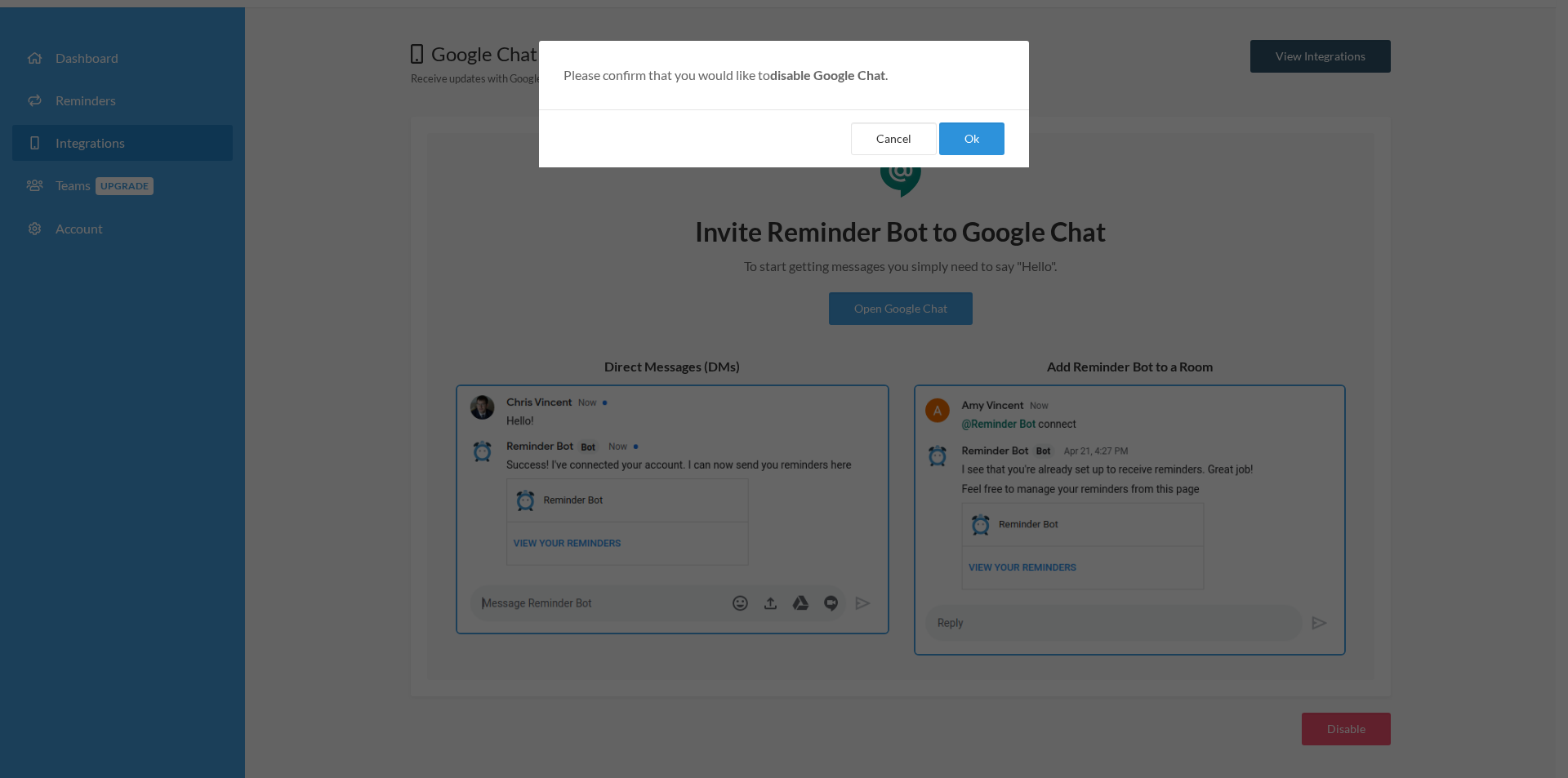
click at [975, 147] on button "Ok" at bounding box center [971, 138] width 65 height 32
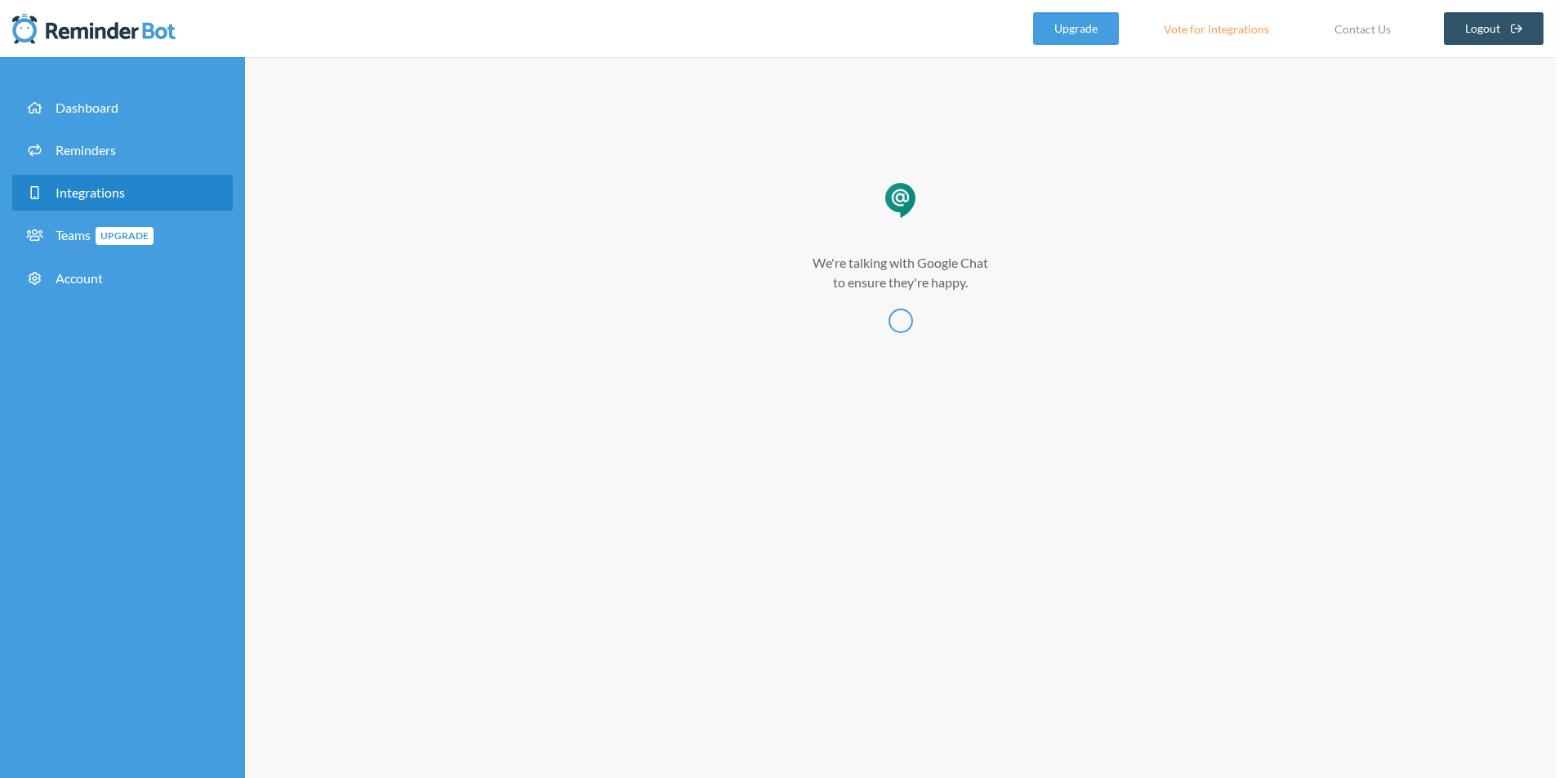
scroll to position [0, 0]
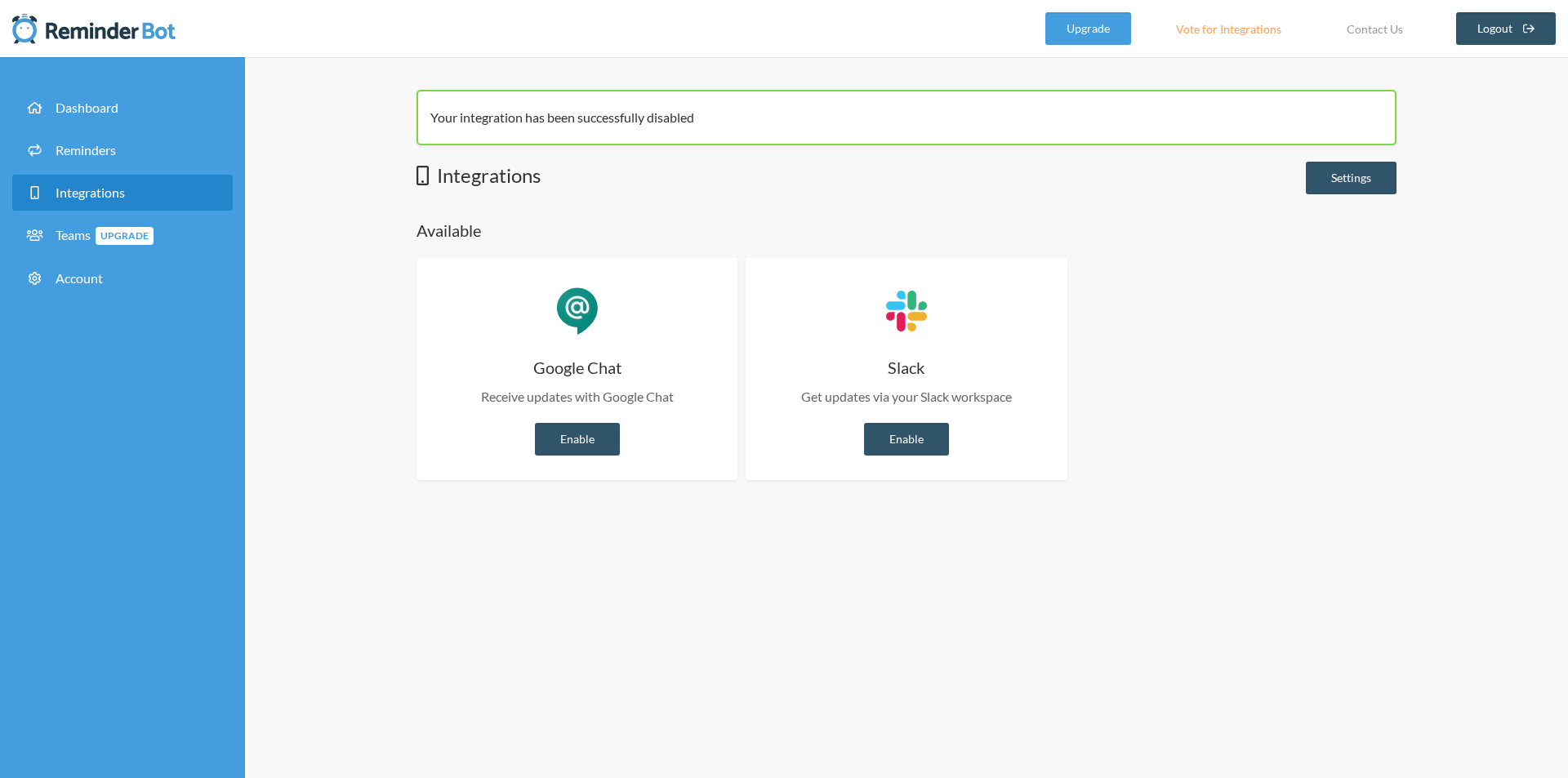
click at [690, 190] on div "Integrations Settings" at bounding box center [905, 179] width 980 height 36
